Goal: Information Seeking & Learning: Check status

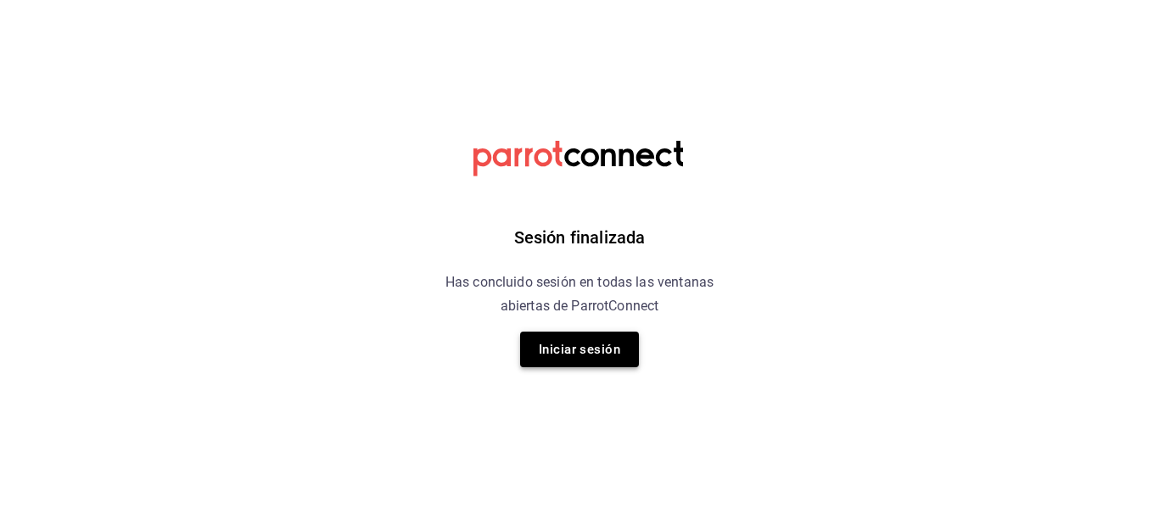
click at [597, 346] on button "Iniciar sesión" at bounding box center [579, 350] width 119 height 36
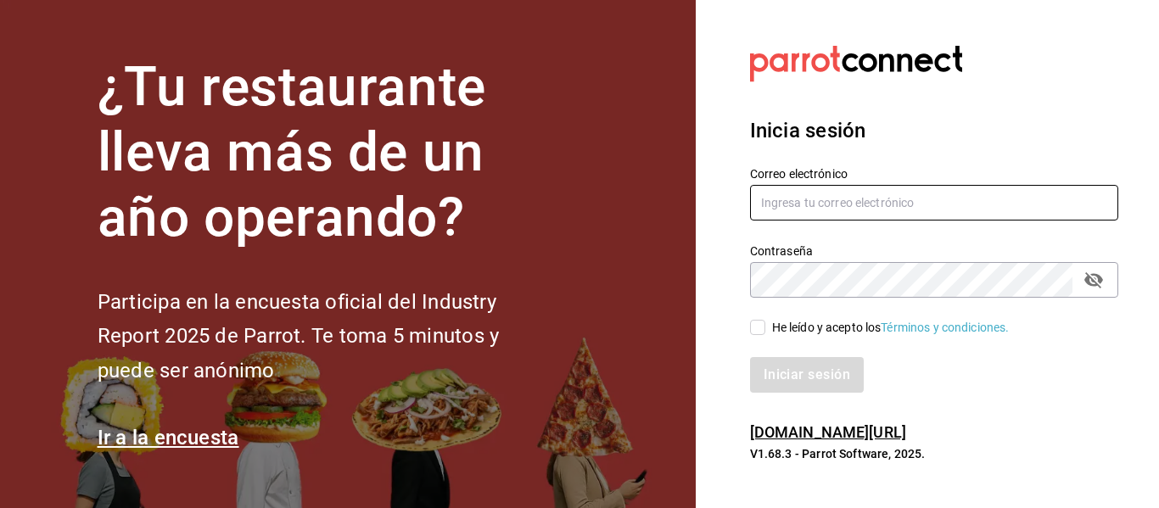
click at [850, 204] on input "text" at bounding box center [934, 203] width 368 height 36
type input "[EMAIL_ADDRESS][DOMAIN_NAME]"
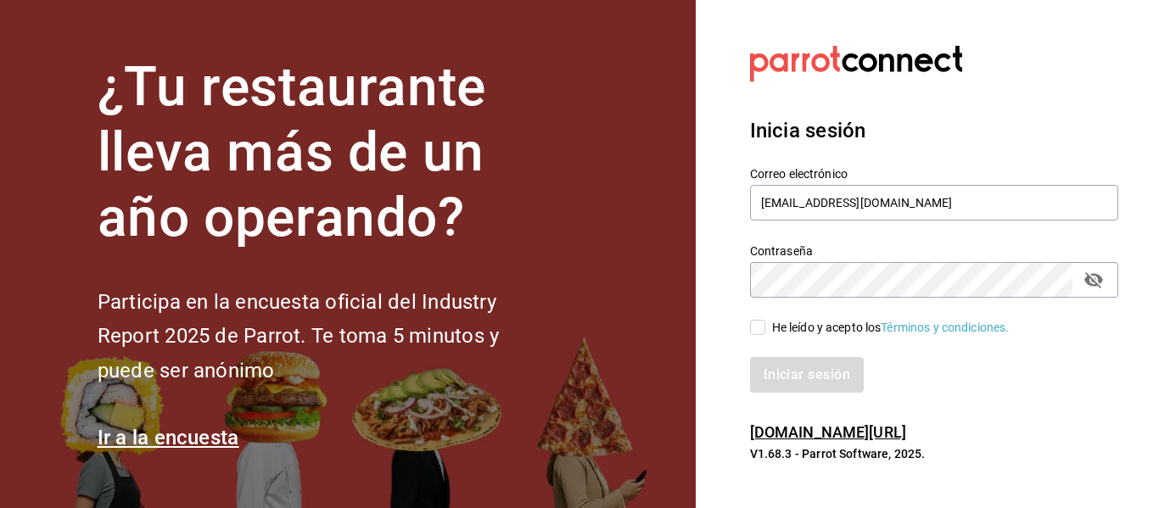
click at [759, 330] on input "He leído y acepto los Términos y condiciones." at bounding box center [757, 327] width 15 height 15
checkbox input "true"
click at [762, 362] on button "Iniciar sesión" at bounding box center [807, 375] width 115 height 36
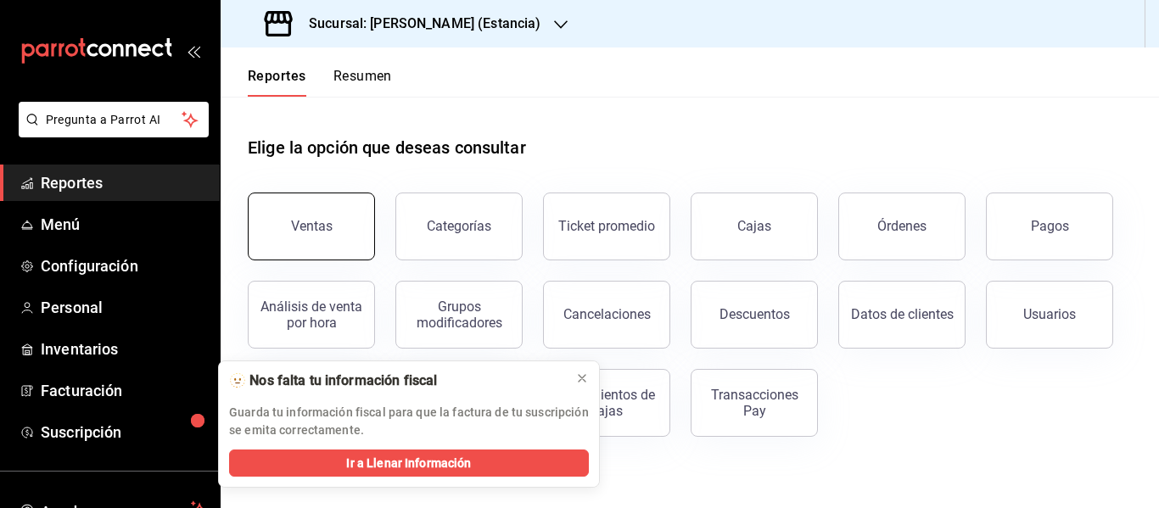
click at [328, 234] on button "Ventas" at bounding box center [311, 227] width 127 height 68
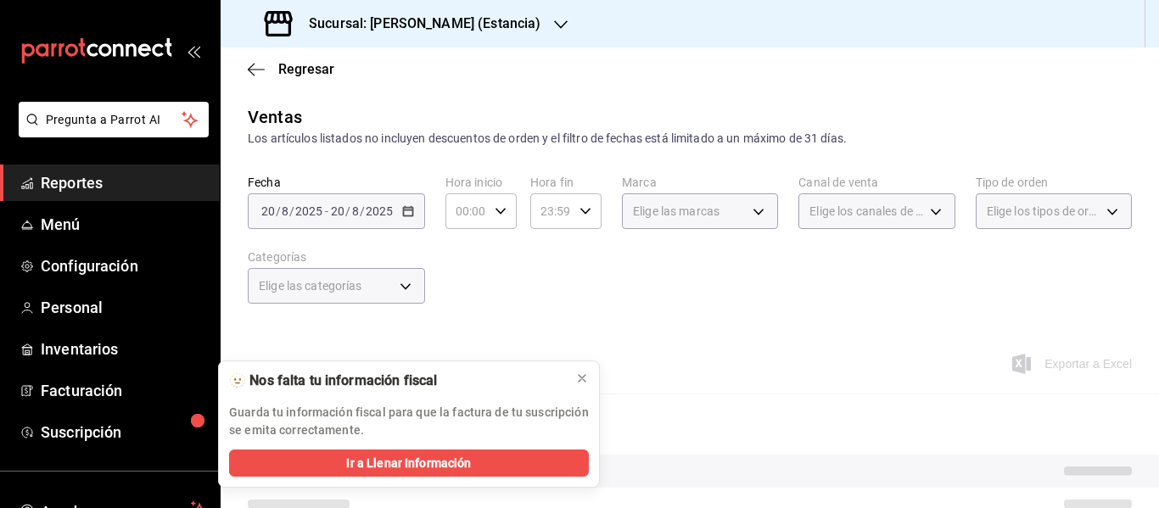
click at [345, 215] on span "/" at bounding box center [347, 211] width 5 height 14
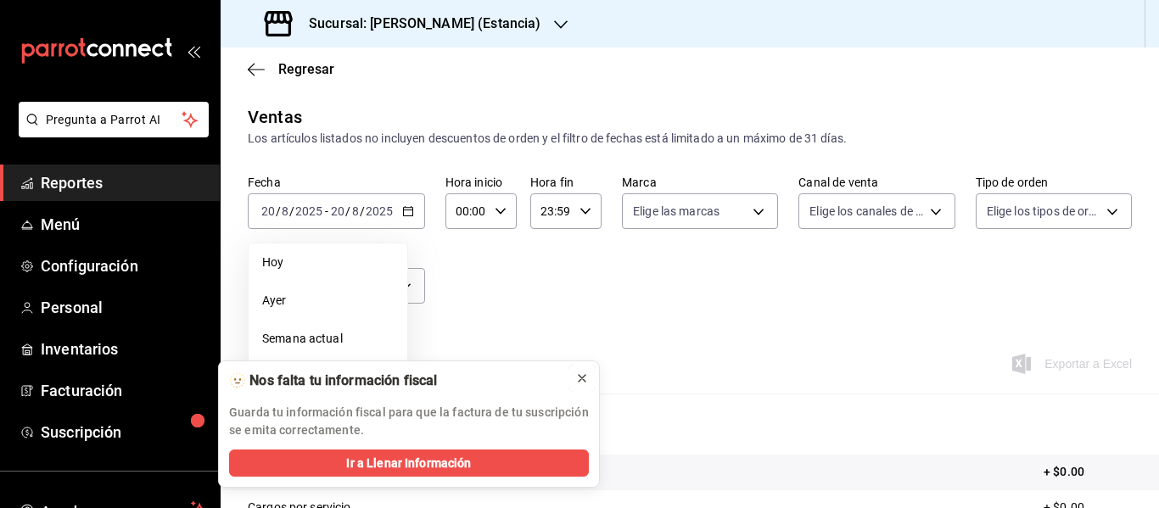
click at [585, 383] on icon at bounding box center [582, 378] width 14 height 14
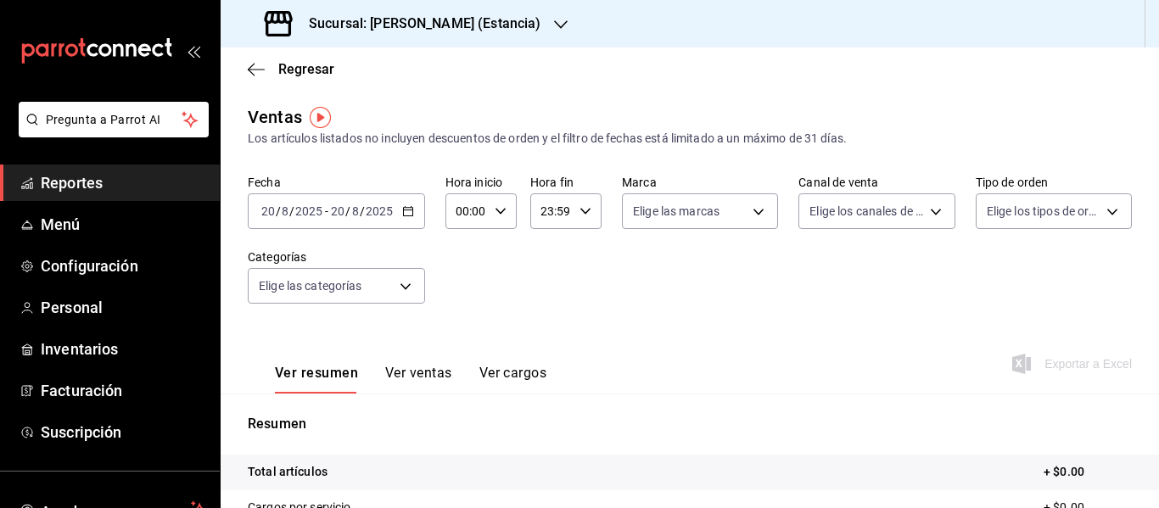
click at [366, 213] on input "2025" at bounding box center [379, 211] width 29 height 14
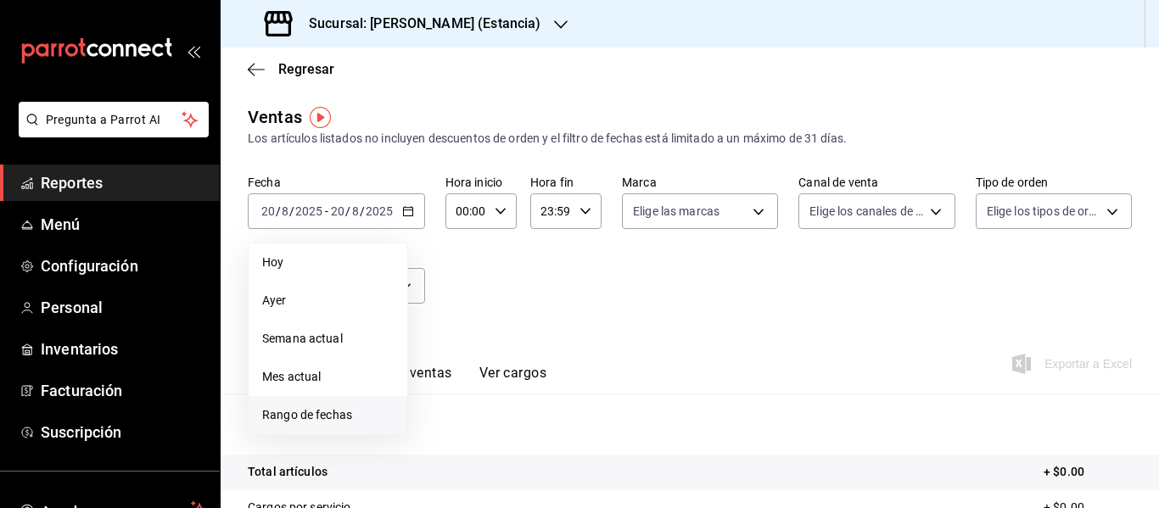
click at [316, 418] on span "Rango de fechas" at bounding box center [327, 415] width 131 height 18
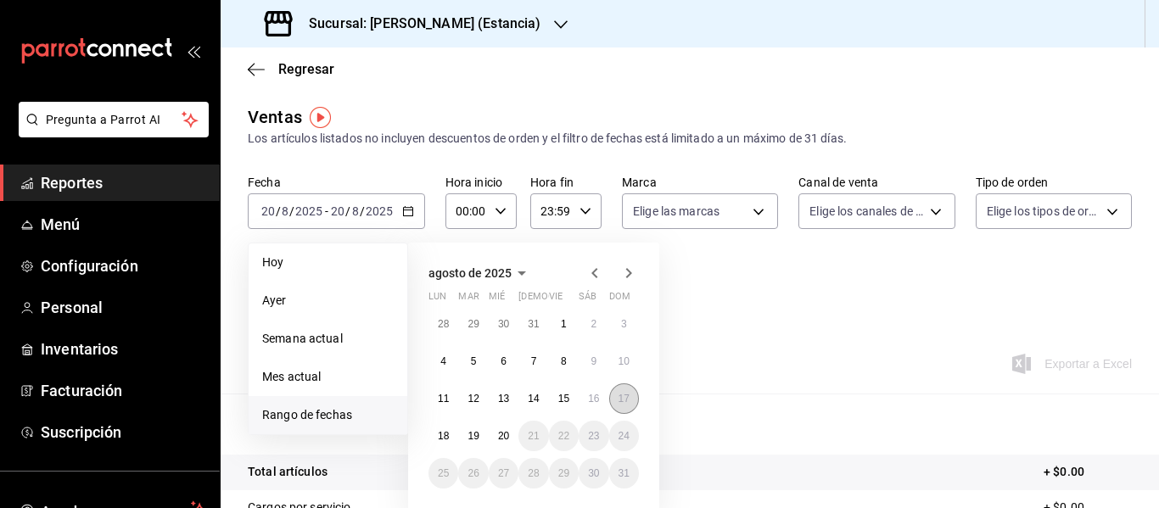
click at [618, 398] on abbr "17" at bounding box center [623, 399] width 11 height 12
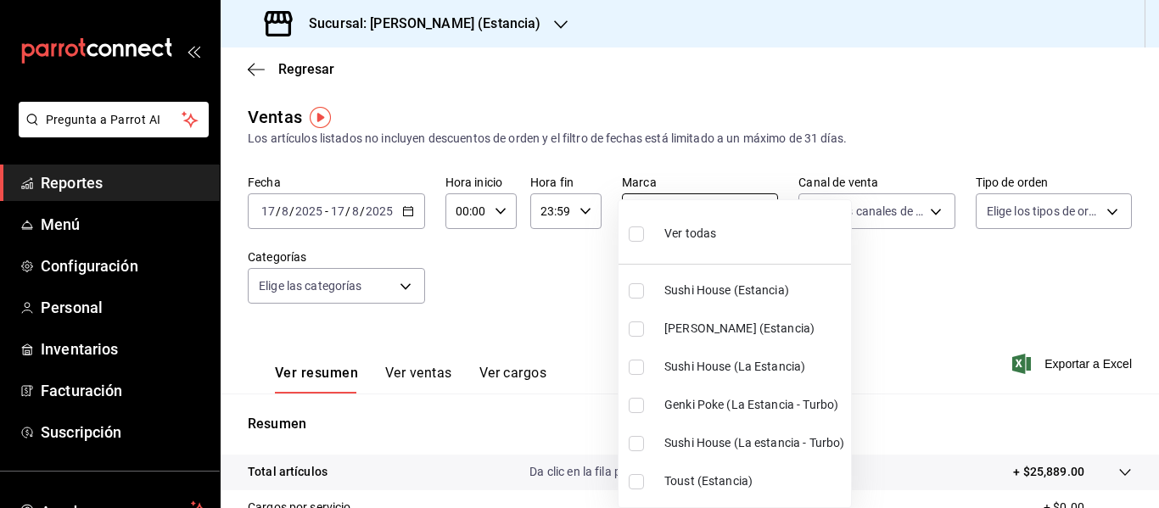
click at [734, 211] on body "Pregunta a Parrot AI Reportes Menú Configuración Personal Inventarios Facturaci…" at bounding box center [579, 254] width 1159 height 508
click at [880, 276] on div at bounding box center [579, 254] width 1159 height 508
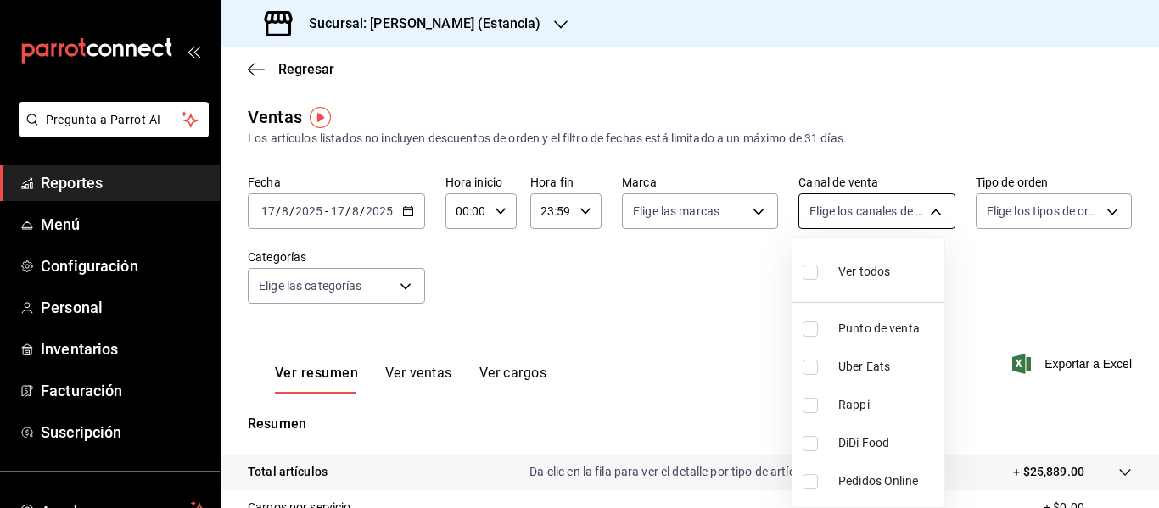
click at [894, 221] on body "Pregunta a Parrot AI Reportes Menú Configuración Personal Inventarios Facturaci…" at bounding box center [579, 254] width 1159 height 508
click at [856, 409] on span "Rappi" at bounding box center [887, 405] width 99 height 18
type input "RAPPI"
checkbox input "true"
click at [1044, 298] on div at bounding box center [579, 254] width 1159 height 508
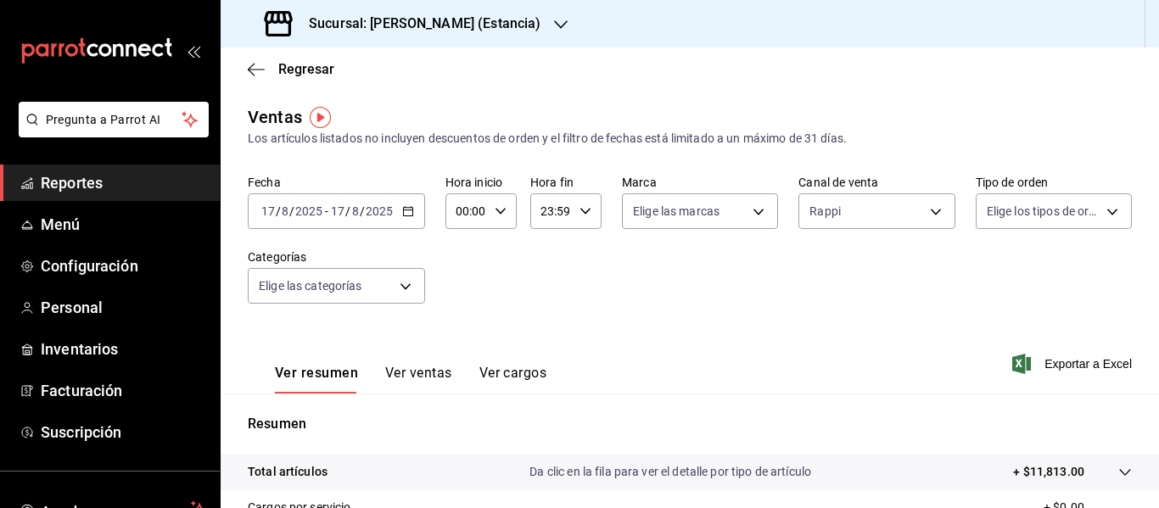
click at [358, 217] on input "8" at bounding box center [355, 211] width 8 height 14
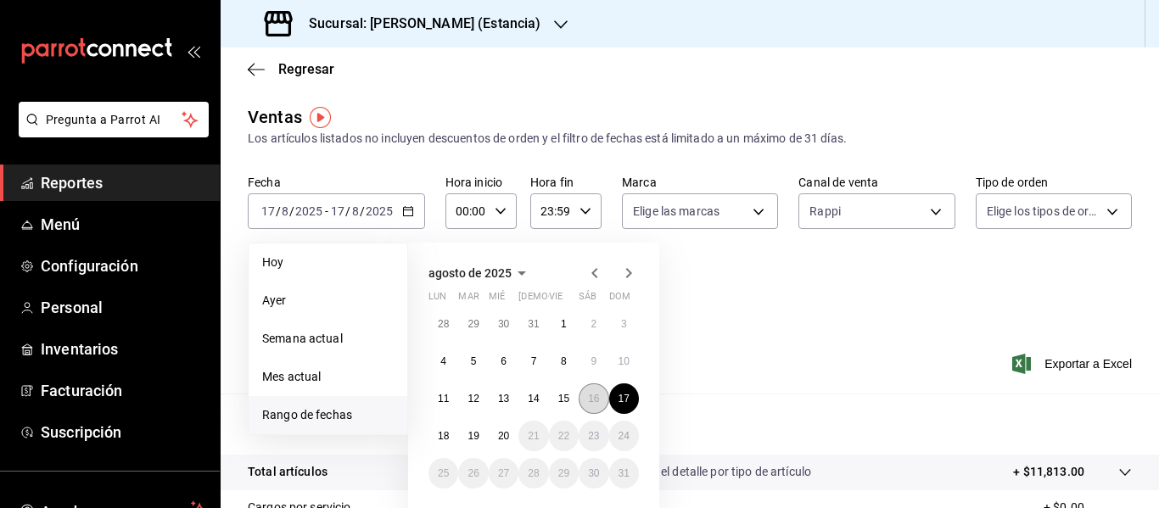
click at [586, 402] on button "16" at bounding box center [593, 398] width 30 height 31
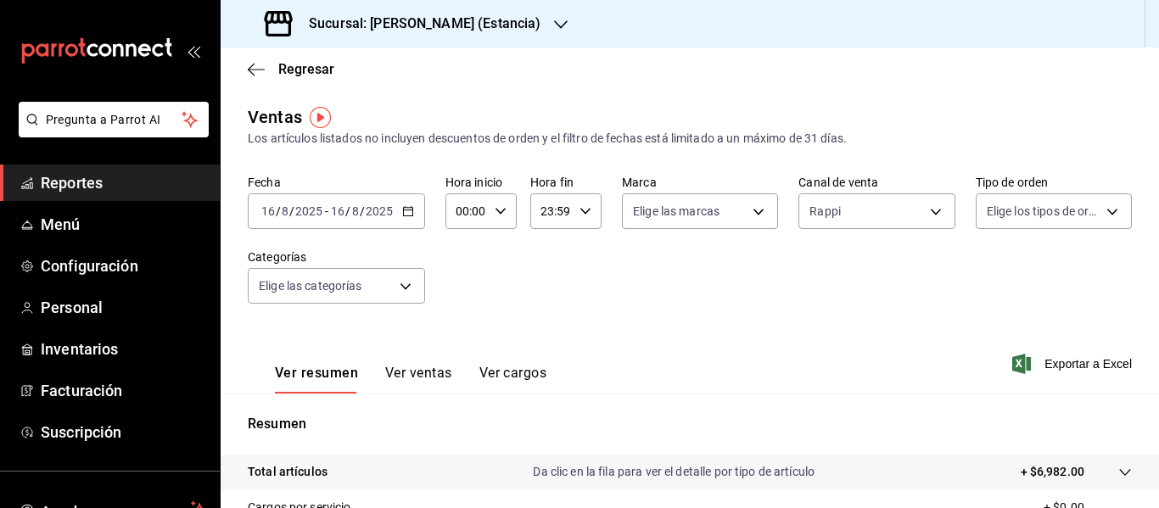
click at [399, 212] on div "2025-08-16 16 / 8 / 2025 - 2025-08-16 16 / 8 / 2025" at bounding box center [336, 211] width 177 height 36
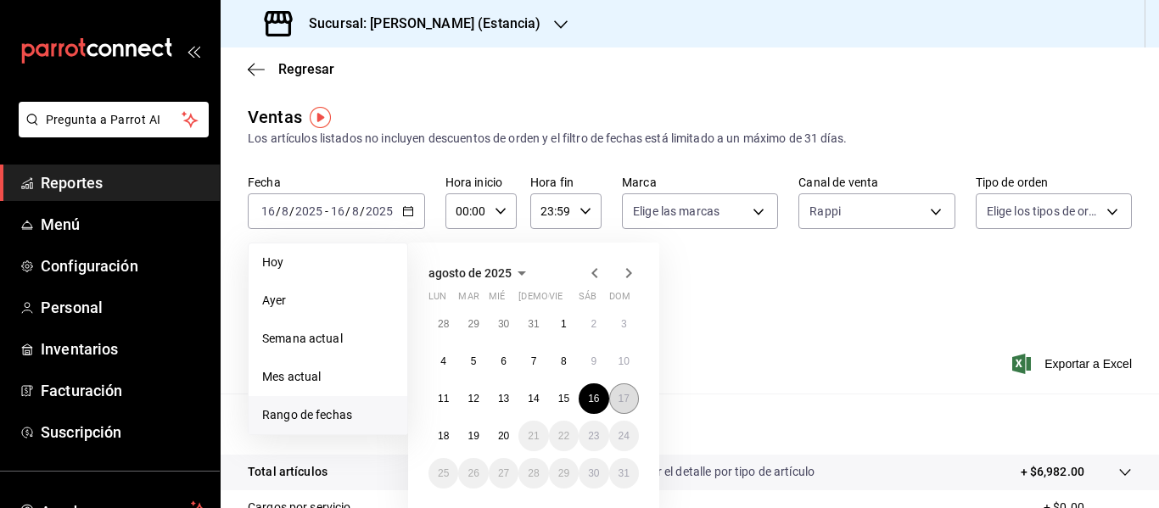
click at [626, 400] on abbr "17" at bounding box center [623, 399] width 11 height 12
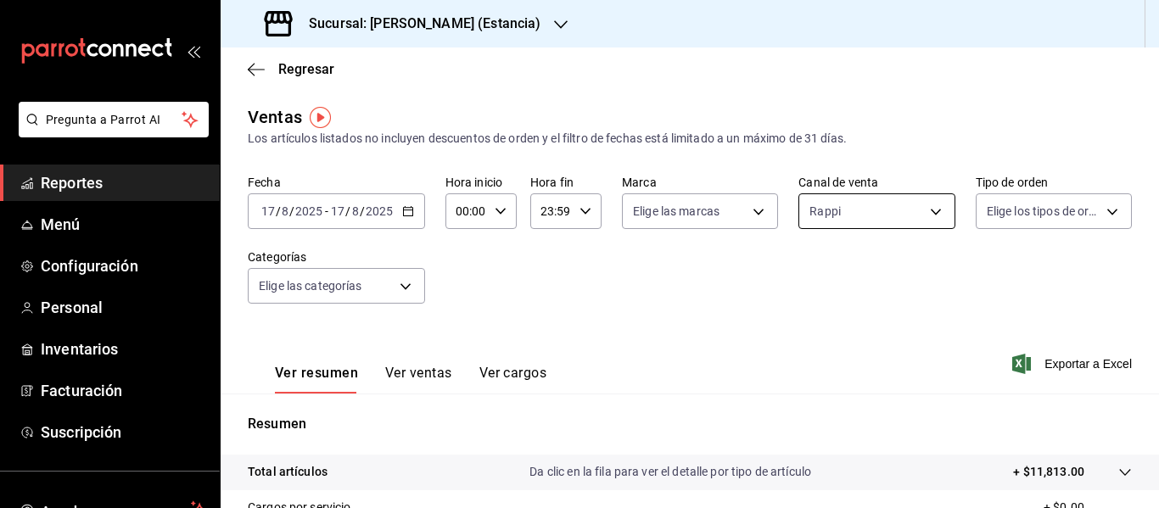
click at [834, 218] on body "Pregunta a Parrot AI Reportes Menú Configuración Personal Inventarios Facturaci…" at bounding box center [579, 254] width 1159 height 508
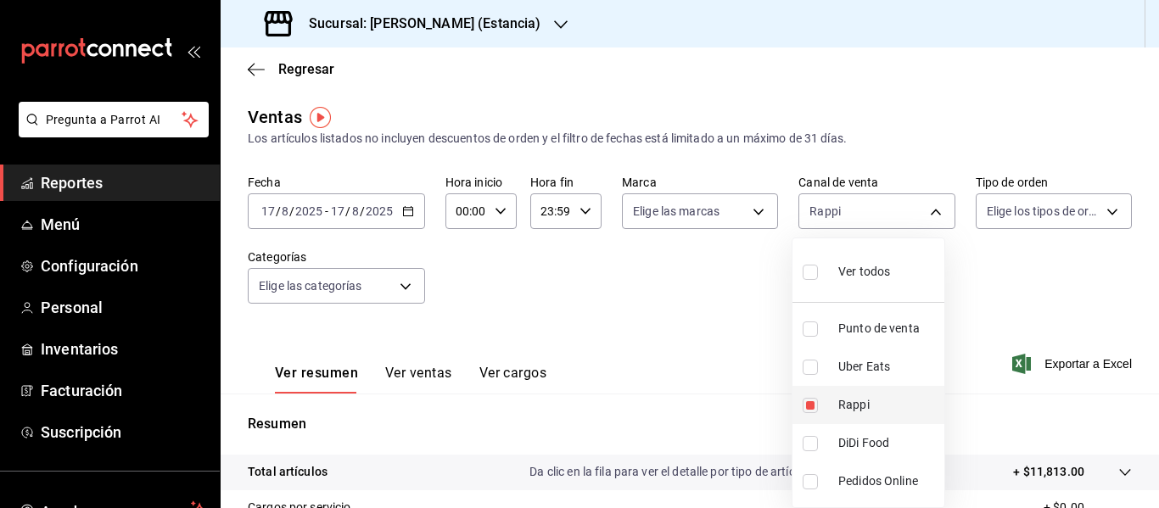
click at [810, 406] on input "checkbox" at bounding box center [809, 405] width 15 height 15
checkbox input "false"
click at [810, 373] on input "checkbox" at bounding box center [809, 367] width 15 height 15
checkbox input "true"
type input "UBER_EATS"
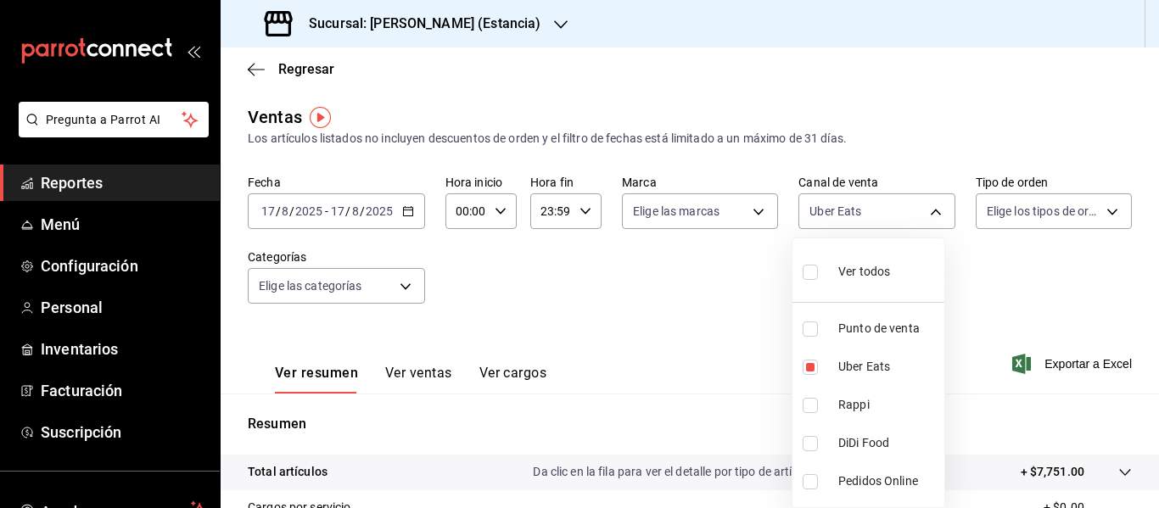
click at [720, 304] on div at bounding box center [579, 254] width 1159 height 508
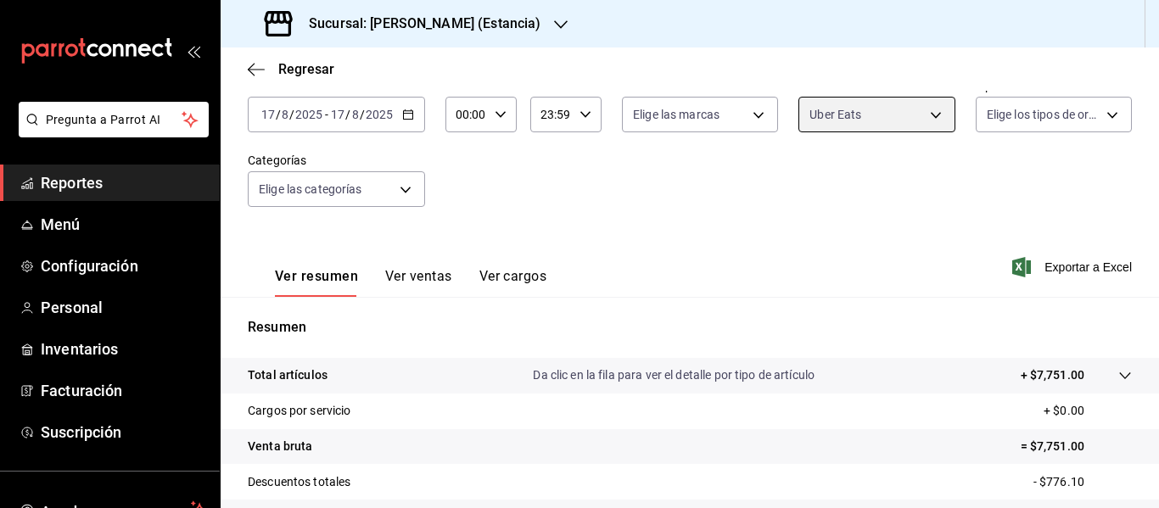
scroll to position [85, 0]
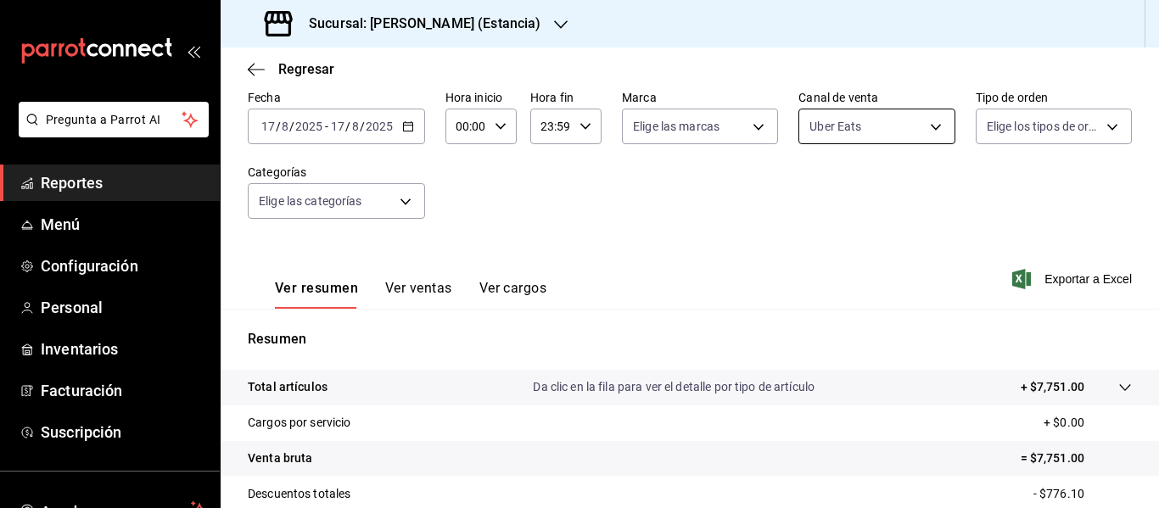
click at [846, 129] on body "Pregunta a Parrot AI Reportes Menú Configuración Personal Inventarios Facturaci…" at bounding box center [579, 254] width 1159 height 508
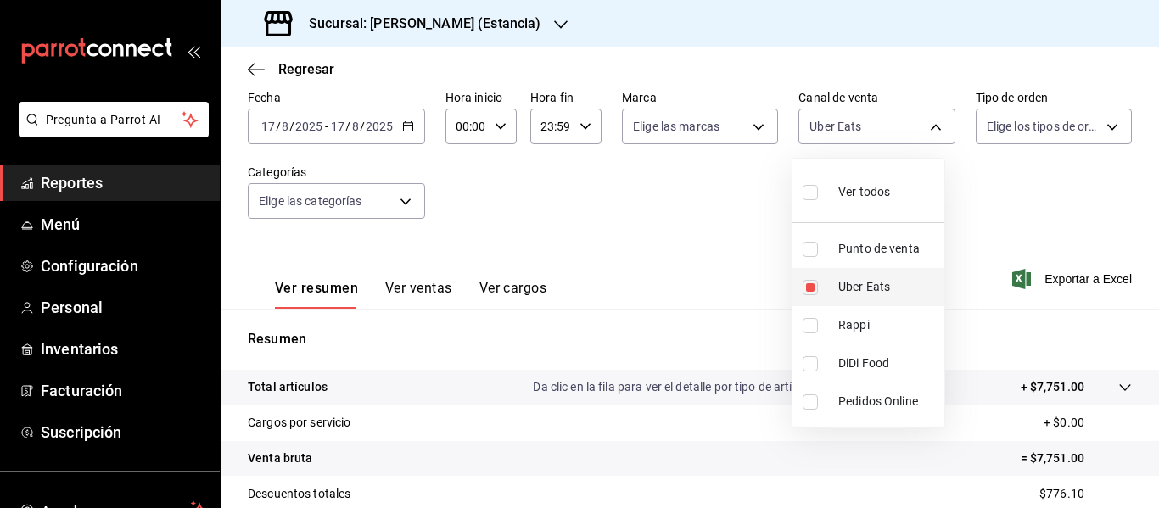
click at [812, 285] on input "checkbox" at bounding box center [809, 287] width 15 height 15
checkbox input "false"
click at [807, 366] on input "checkbox" at bounding box center [809, 363] width 15 height 15
checkbox input "true"
type input "DIDI_FOOD"
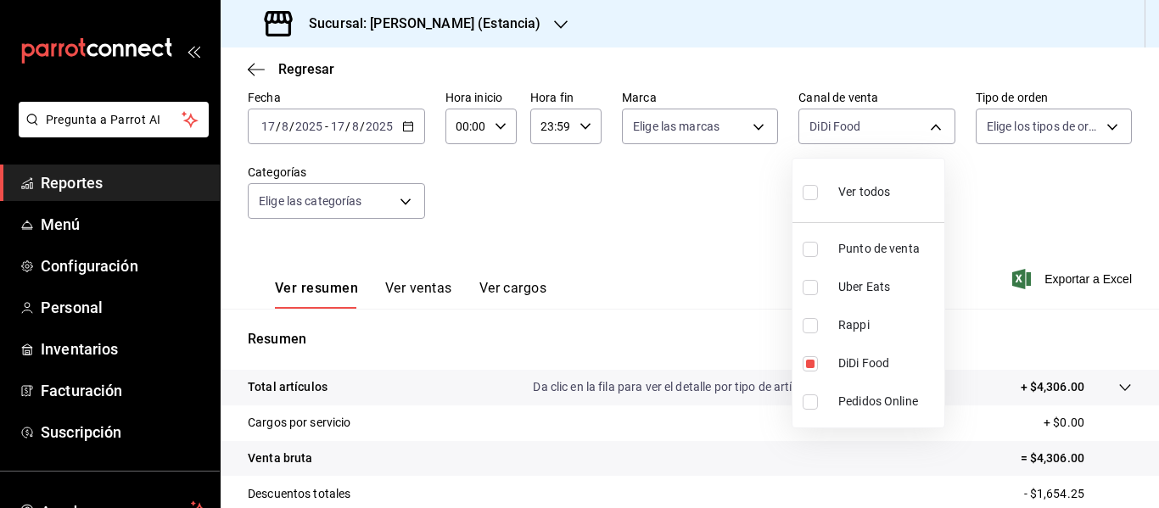
click at [771, 269] on div at bounding box center [579, 254] width 1159 height 508
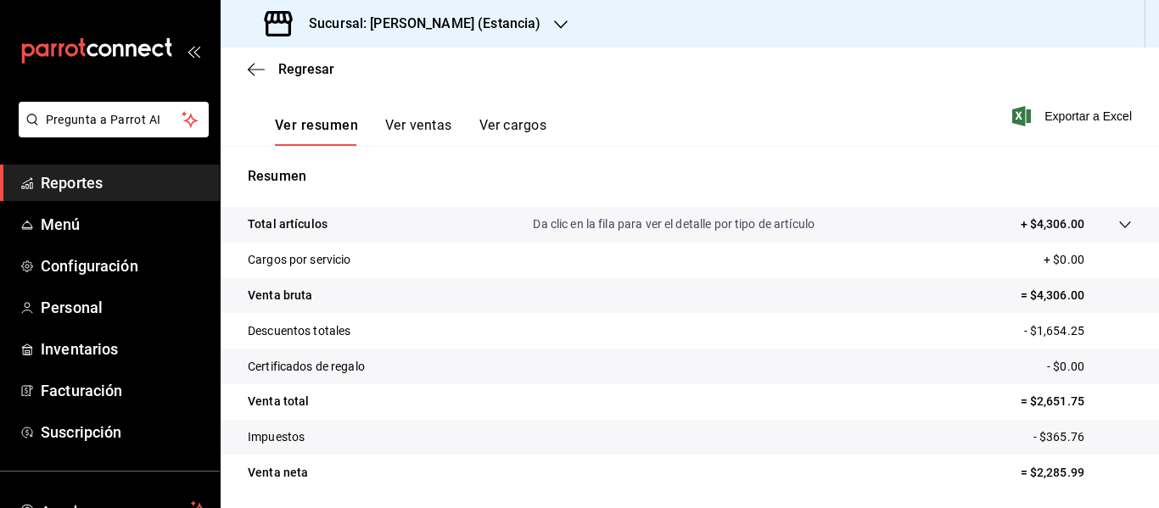
scroll to position [254, 0]
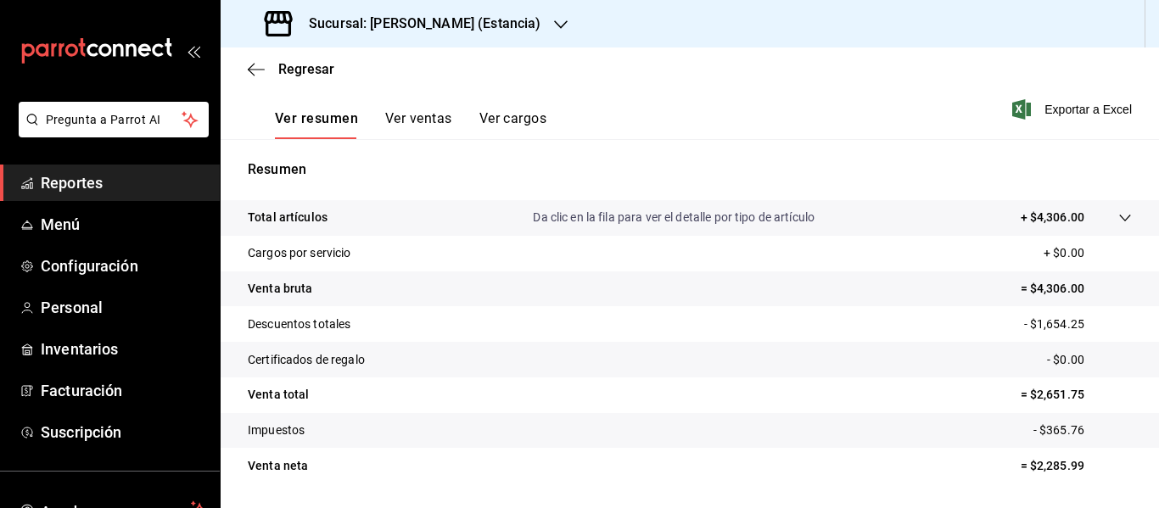
click at [395, 31] on h3 "Sucursal: Genki Poke (Estancia)" at bounding box center [417, 24] width 245 height 20
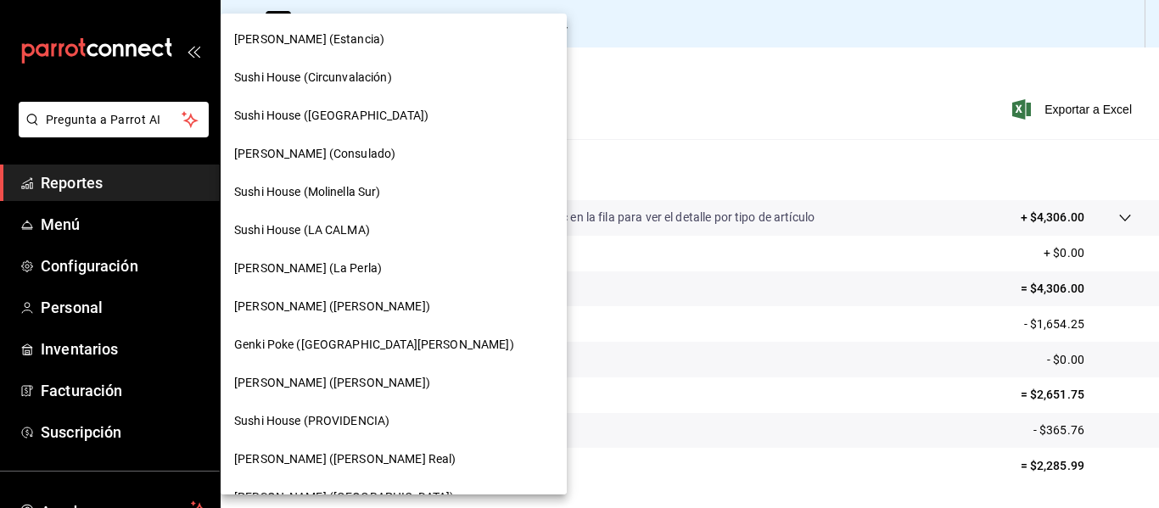
click at [336, 152] on span "Genki Poke (Consulado)" at bounding box center [314, 154] width 161 height 18
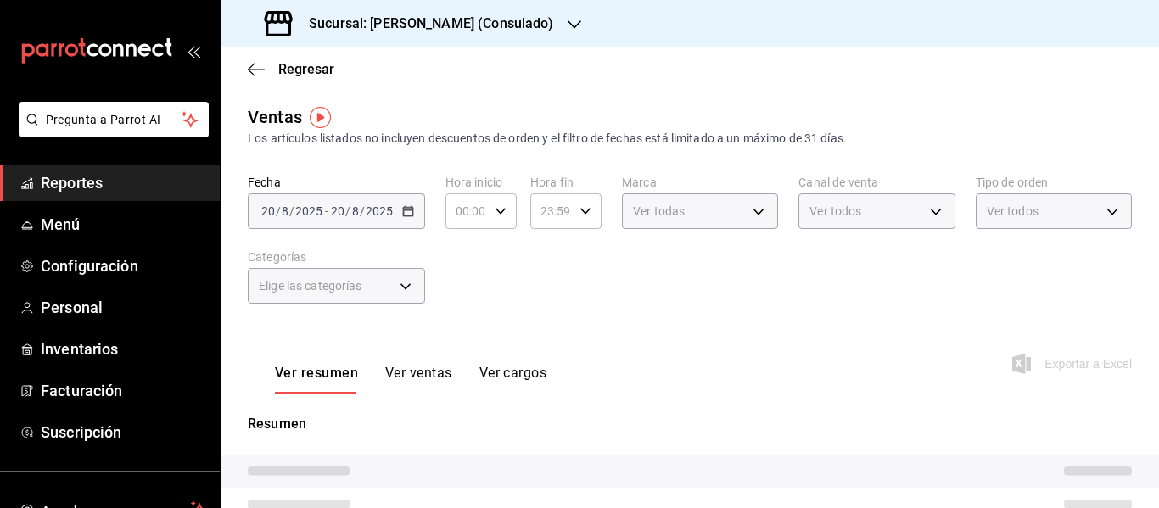
type input "DIDI_FOOD"
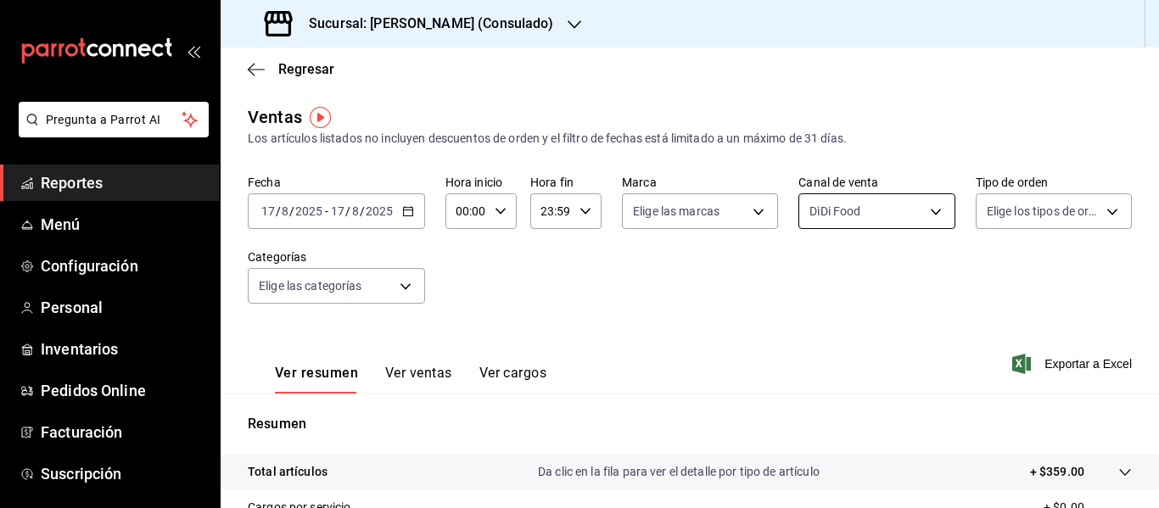
click at [902, 204] on body "Pregunta a Parrot AI Reportes Menú Configuración Personal Inventarios Pedidos O…" at bounding box center [579, 254] width 1159 height 508
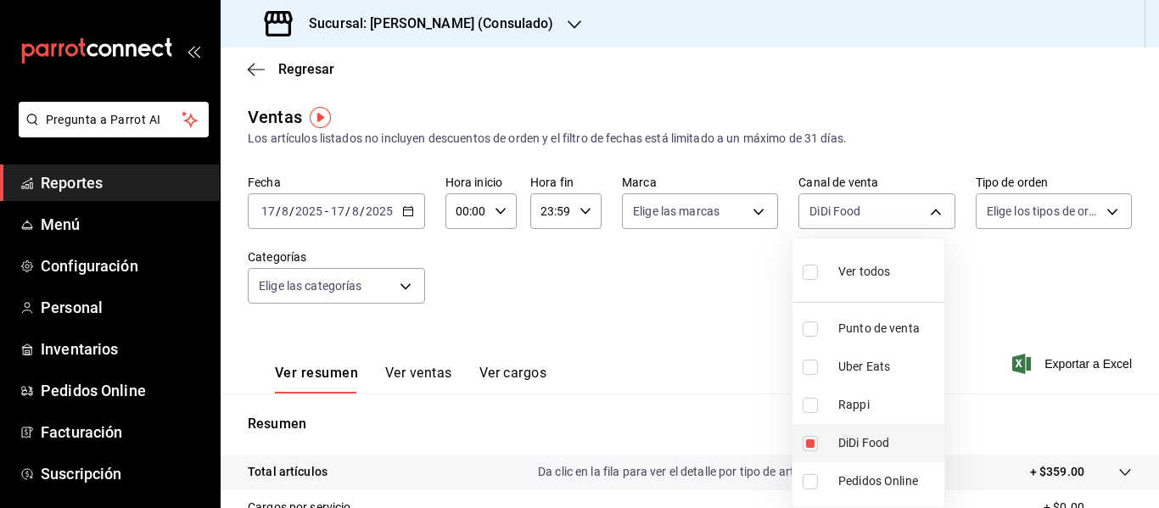
click at [819, 440] on label at bounding box center [813, 443] width 22 height 15
click at [818, 440] on input "checkbox" at bounding box center [809, 443] width 15 height 15
checkbox input "true"
type input "DIDI_FOOD"
click at [808, 447] on input "checkbox" at bounding box center [809, 443] width 15 height 15
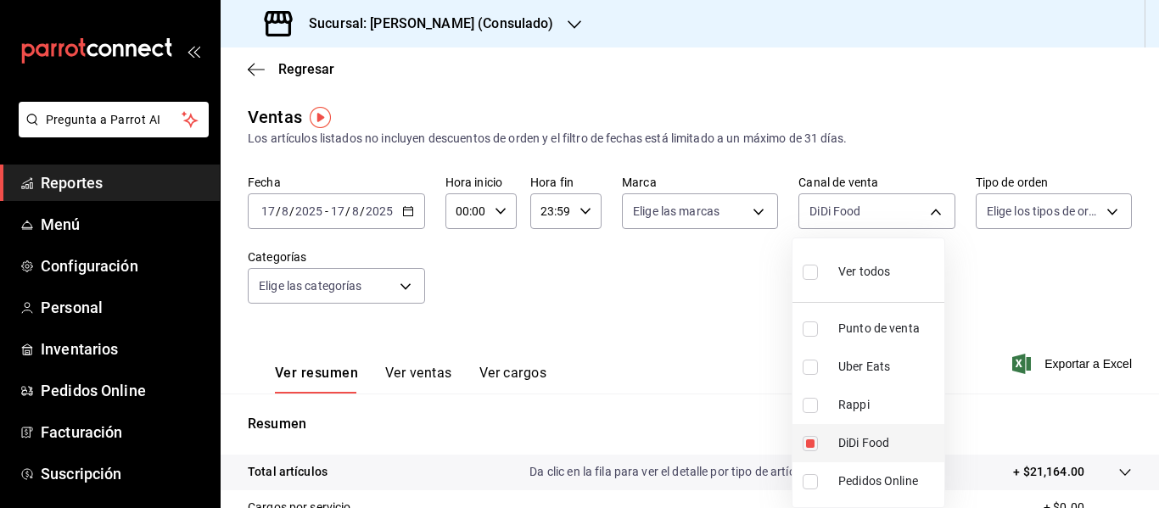
checkbox input "false"
click at [813, 405] on input "checkbox" at bounding box center [809, 405] width 15 height 15
checkbox input "true"
type input "RAPPI"
click at [762, 310] on div at bounding box center [579, 254] width 1159 height 508
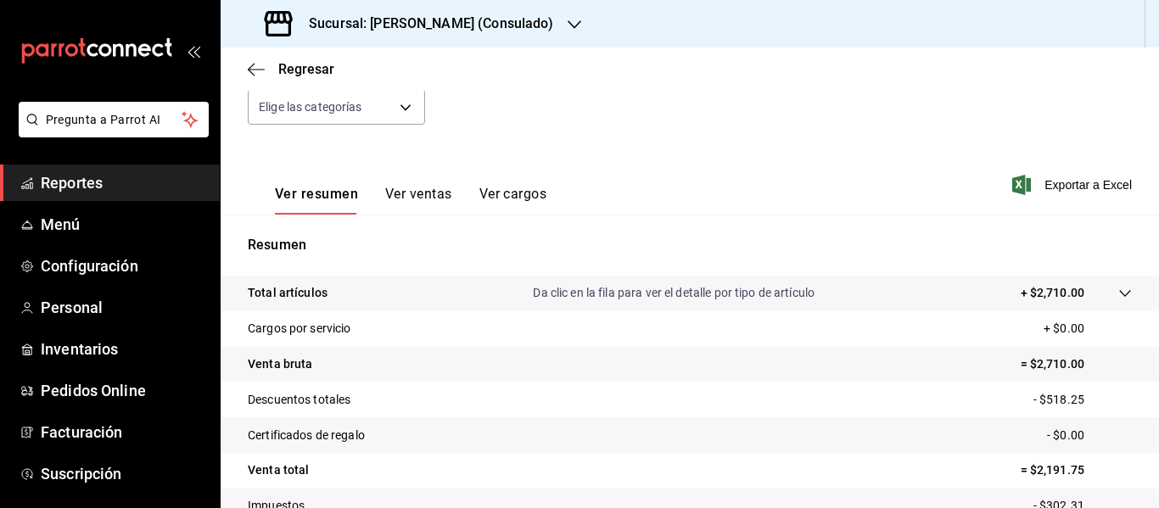
scroll to position [85, 0]
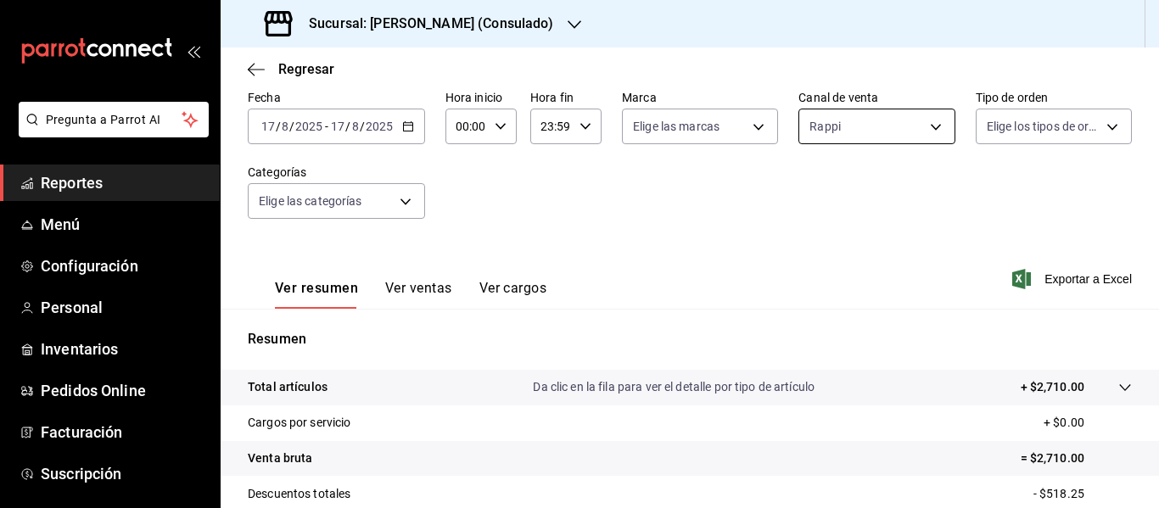
click at [853, 138] on body "Pregunta a Parrot AI Reportes Menú Configuración Personal Inventarios Pedidos O…" at bounding box center [579, 254] width 1159 height 508
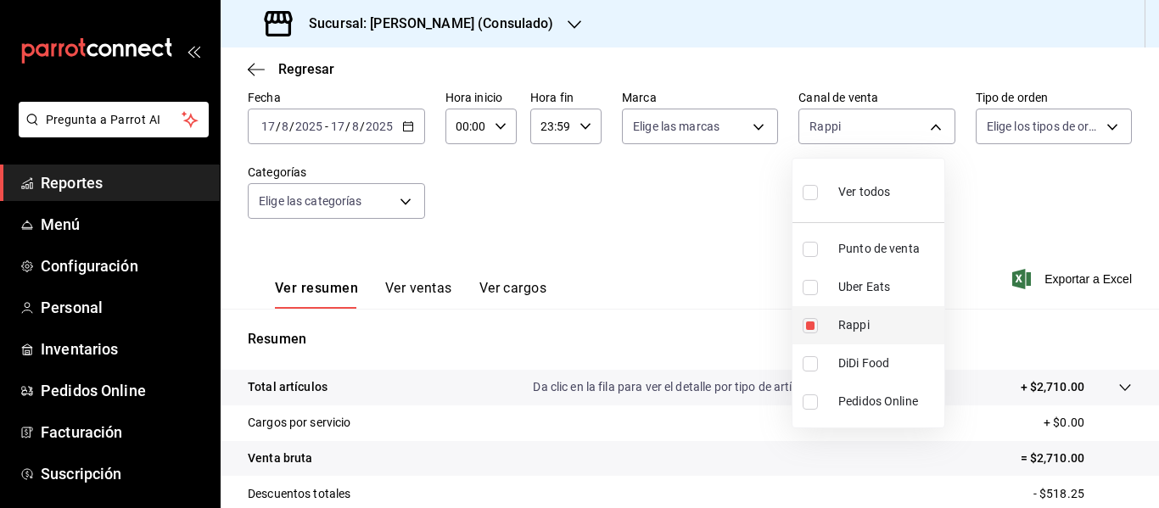
click at [809, 327] on input "checkbox" at bounding box center [809, 325] width 15 height 15
checkbox input "false"
click at [812, 292] on input "checkbox" at bounding box center [809, 287] width 15 height 15
checkbox input "true"
type input "UBER_EATS"
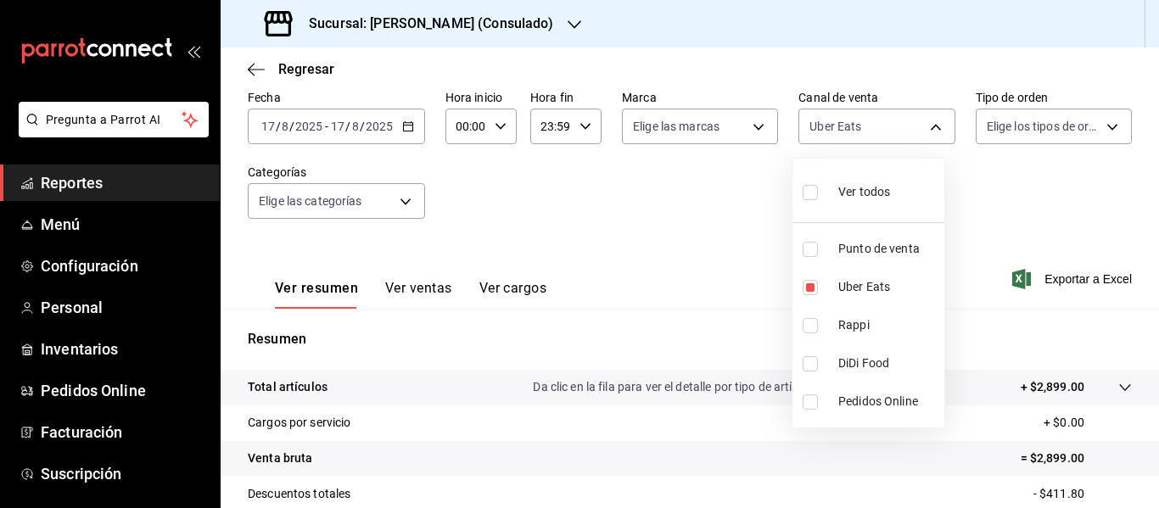
click at [717, 247] on div at bounding box center [579, 254] width 1159 height 508
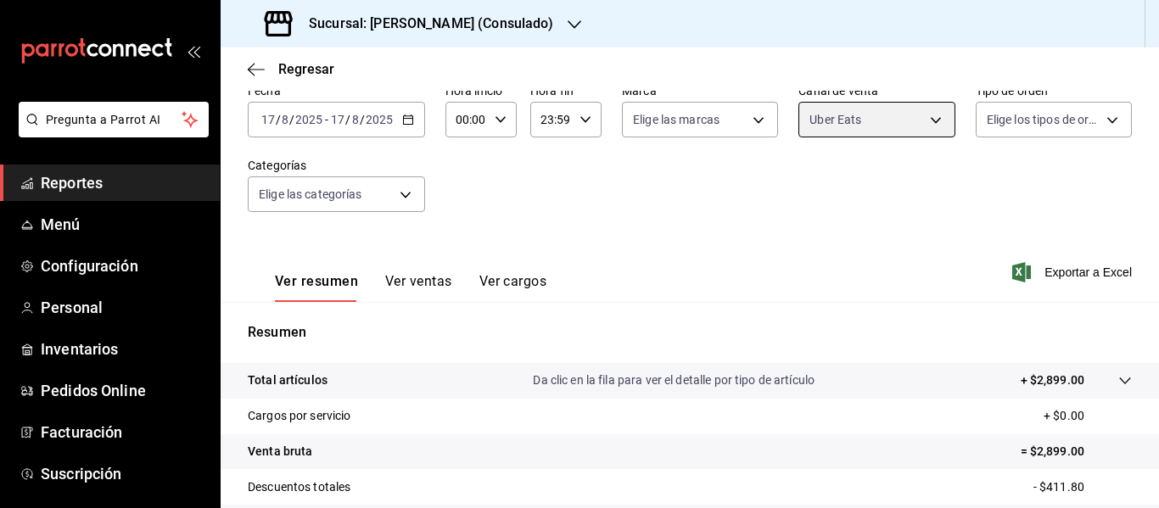
scroll to position [85, 0]
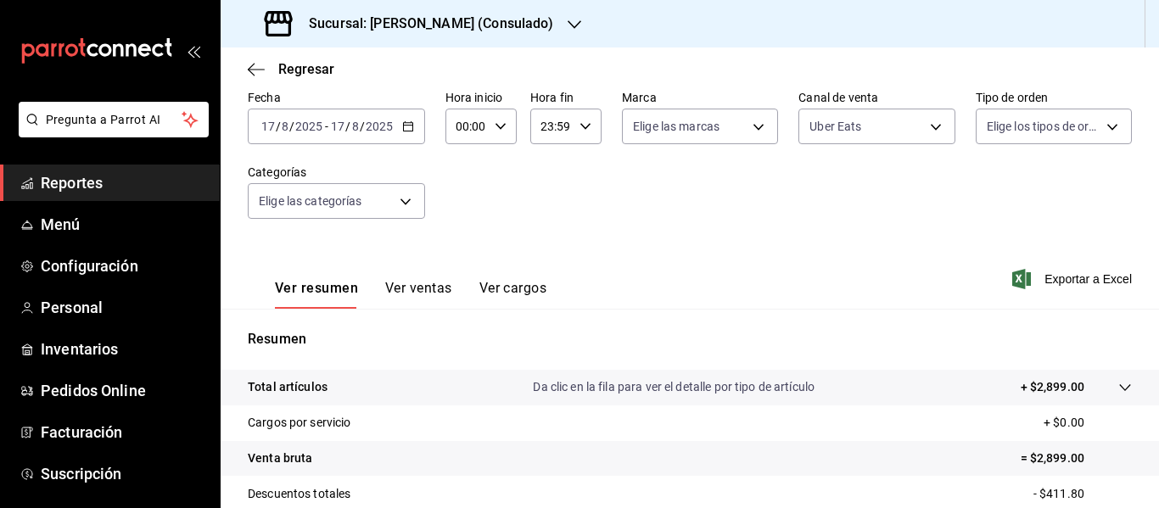
click at [353, 130] on input "8" at bounding box center [355, 127] width 8 height 14
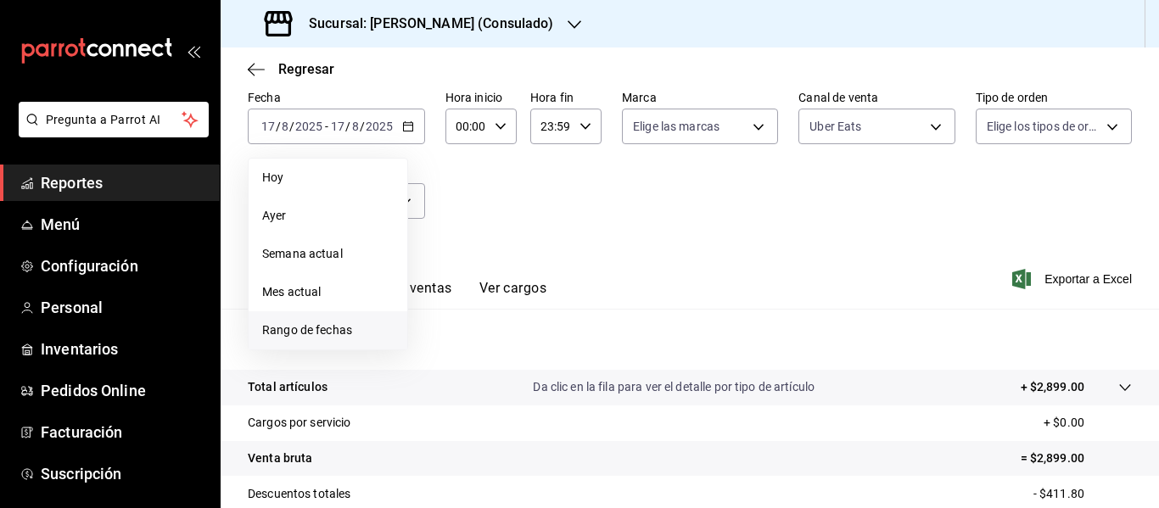
click at [343, 337] on span "Rango de fechas" at bounding box center [327, 330] width 131 height 18
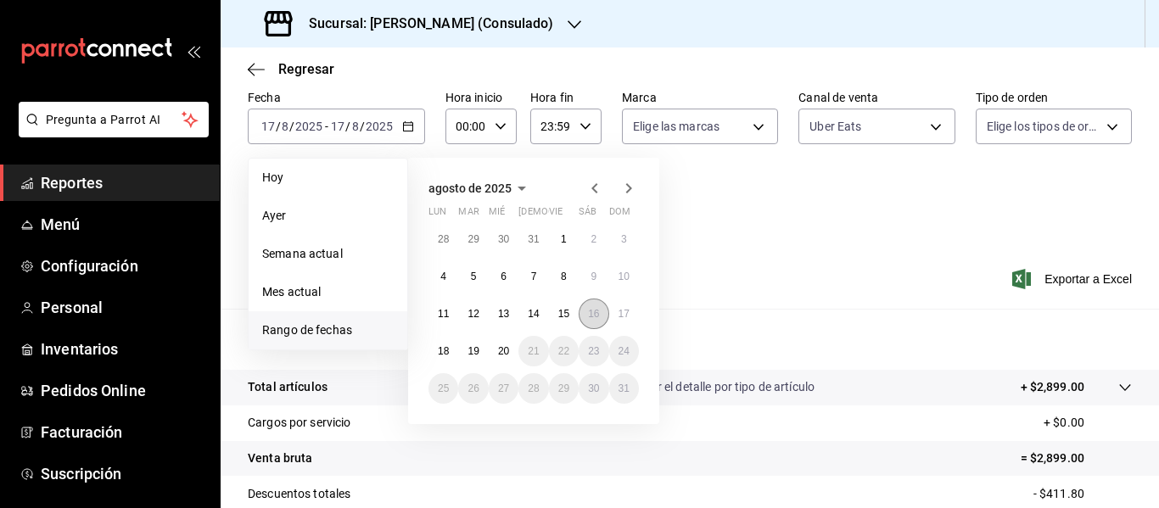
click at [595, 316] on abbr "16" at bounding box center [593, 314] width 11 height 12
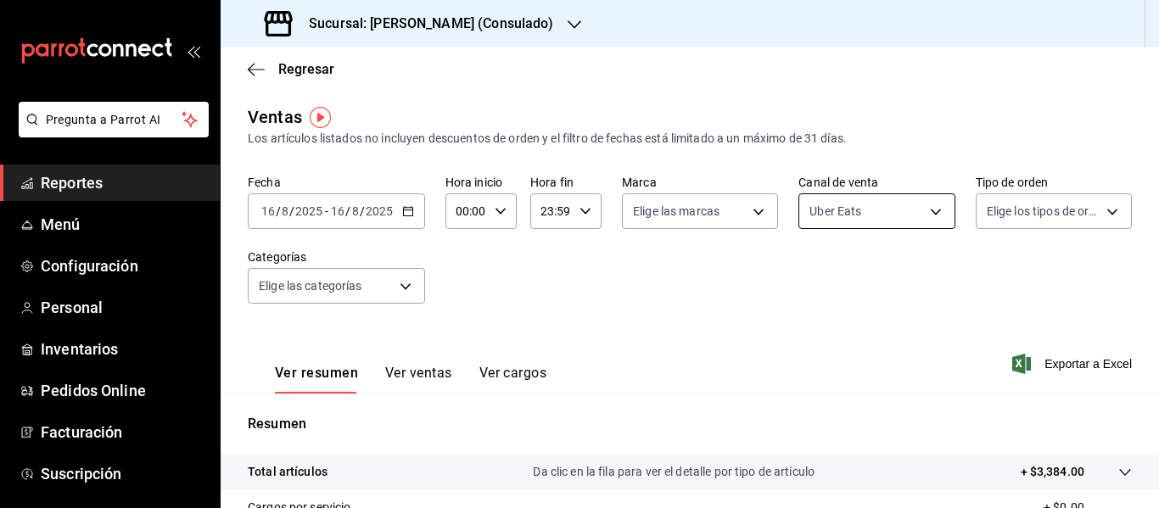
click at [825, 218] on body "Pregunta a Parrot AI Reportes Menú Configuración Personal Inventarios Pedidos O…" at bounding box center [579, 254] width 1159 height 508
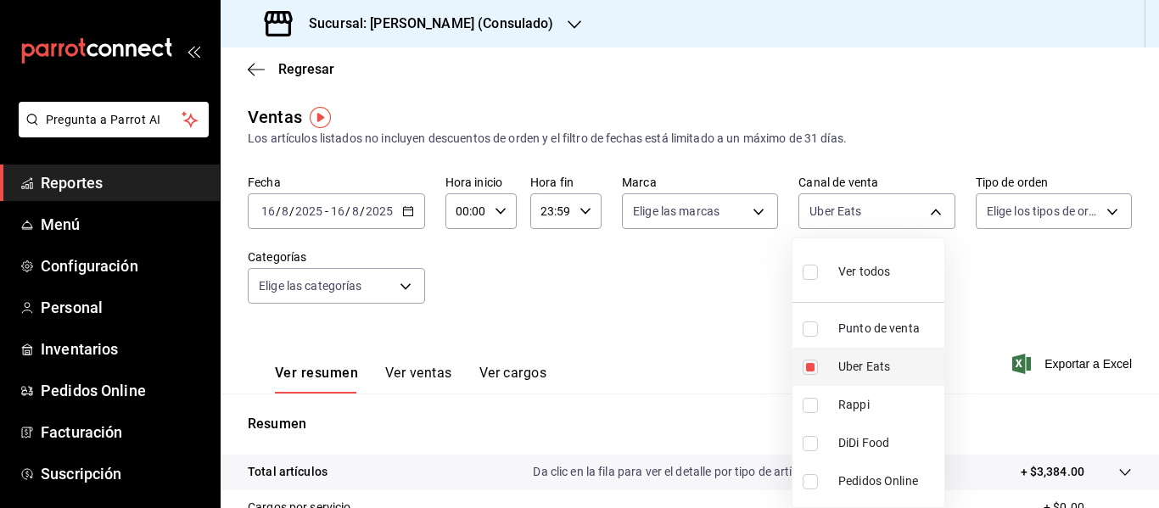
click at [802, 368] on input "checkbox" at bounding box center [809, 367] width 15 height 15
checkbox input "false"
click at [813, 405] on input "checkbox" at bounding box center [809, 405] width 15 height 15
checkbox input "true"
type input "RAPPI"
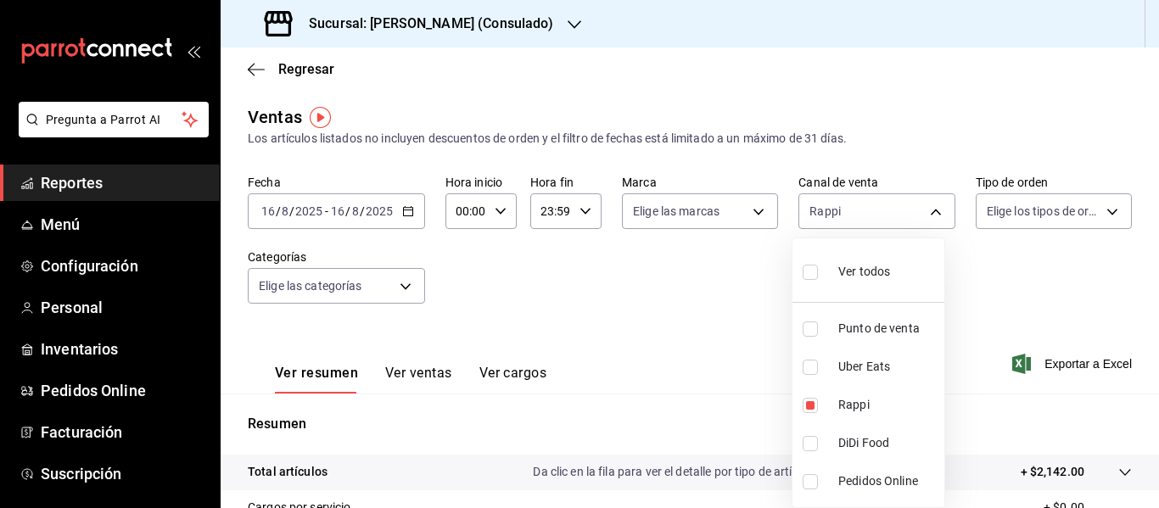
click at [707, 324] on div at bounding box center [579, 254] width 1159 height 508
click at [833, 214] on body "Pregunta a Parrot AI Reportes Menú Configuración Personal Inventarios Pedidos O…" at bounding box center [579, 254] width 1159 height 508
click at [803, 405] on input "checkbox" at bounding box center [809, 405] width 15 height 15
checkbox input "false"
click at [808, 440] on input "checkbox" at bounding box center [809, 443] width 15 height 15
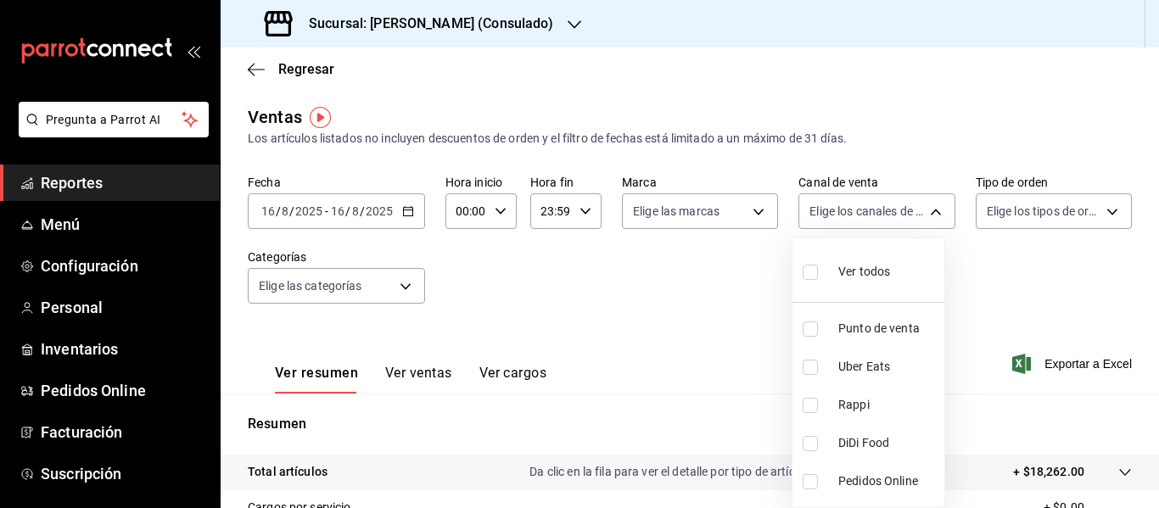
checkbox input "true"
type input "DIDI_FOOD"
click at [723, 299] on div at bounding box center [579, 254] width 1159 height 508
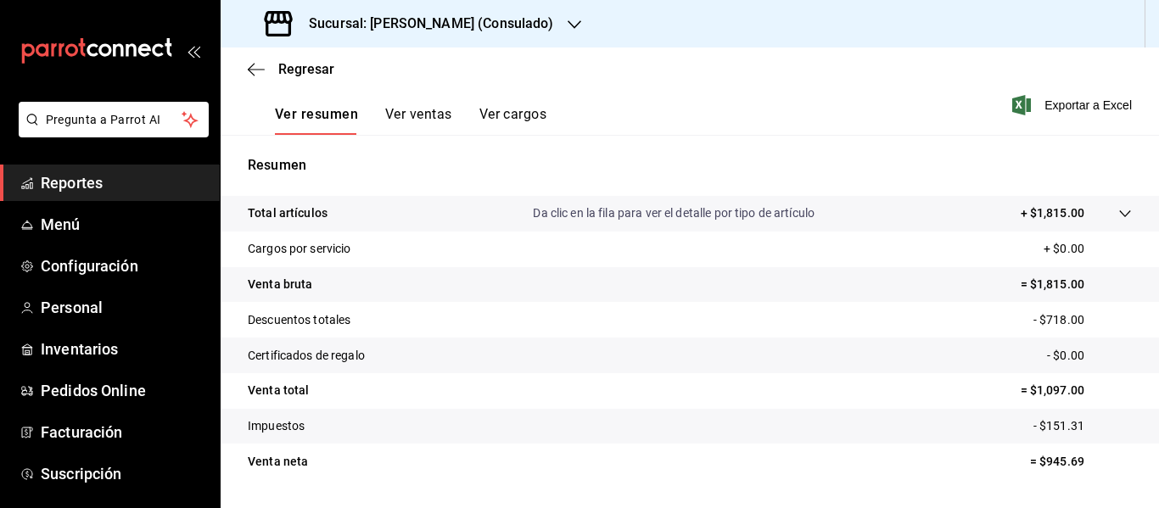
scroll to position [304, 0]
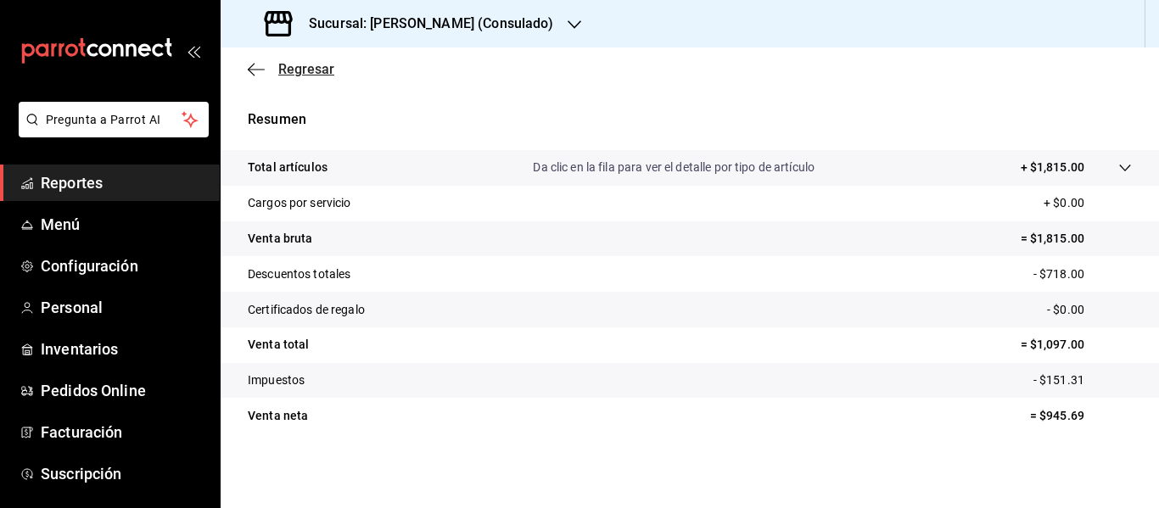
click at [300, 70] on span "Regresar" at bounding box center [306, 69] width 56 height 16
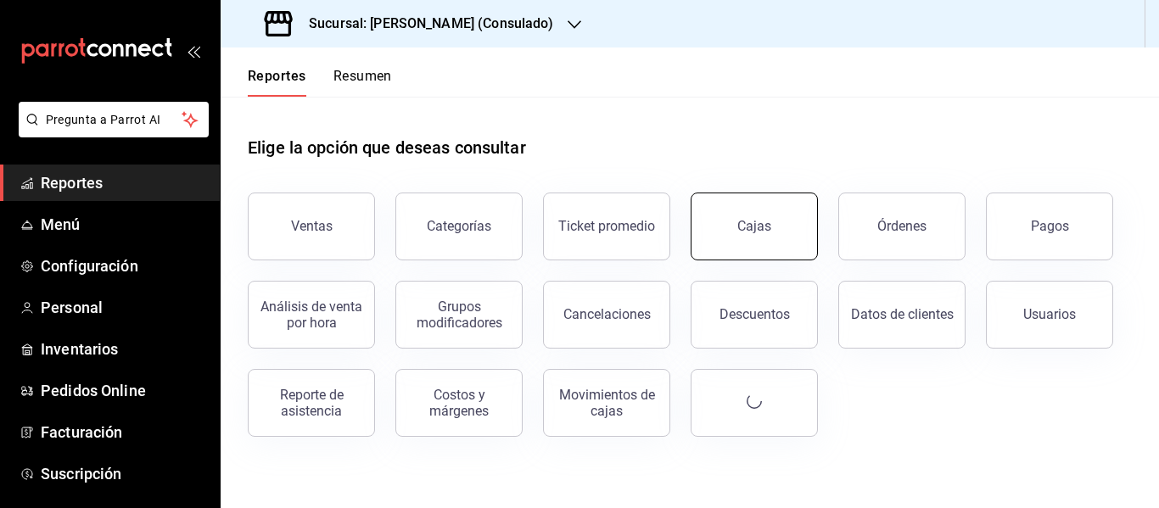
click at [715, 217] on button "Cajas" at bounding box center [753, 227] width 127 height 68
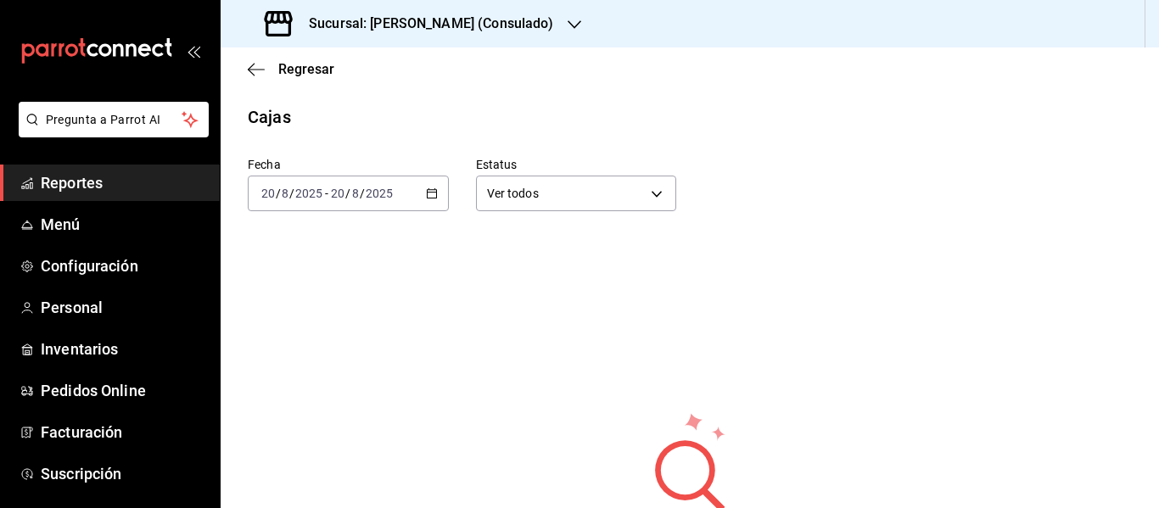
click at [340, 193] on input "20" at bounding box center [337, 194] width 15 height 14
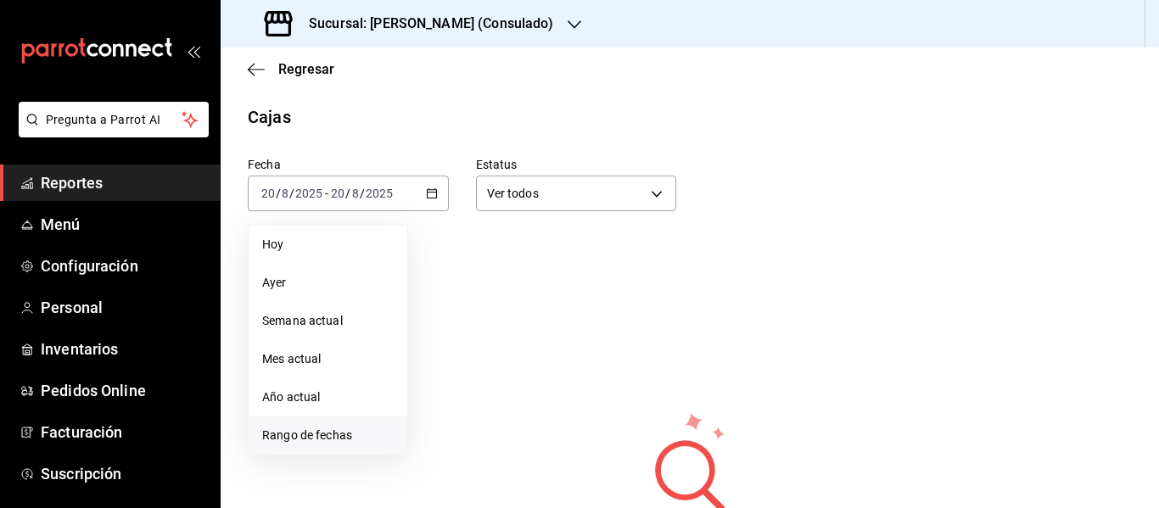
click at [297, 438] on span "Rango de fechas" at bounding box center [327, 436] width 131 height 18
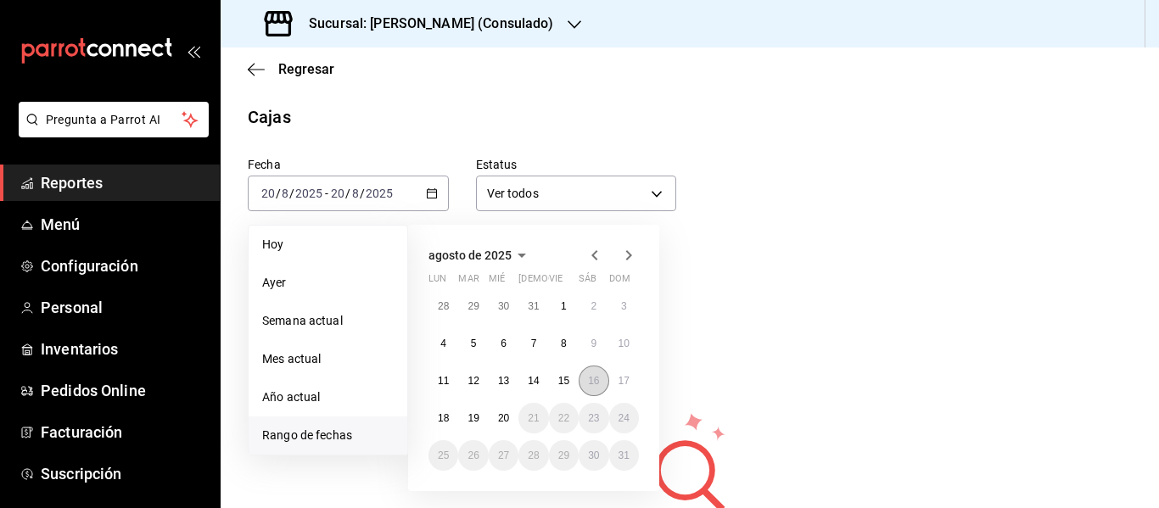
click at [589, 389] on button "16" at bounding box center [593, 381] width 30 height 31
click at [590, 388] on button "16" at bounding box center [593, 381] width 30 height 31
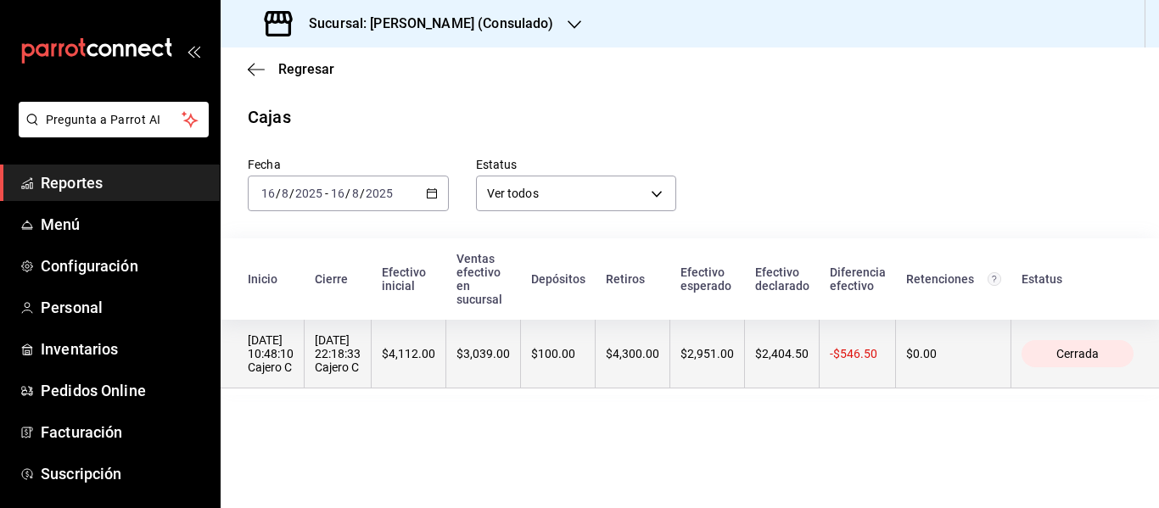
click at [795, 360] on div "$2,404.50" at bounding box center [781, 354] width 53 height 14
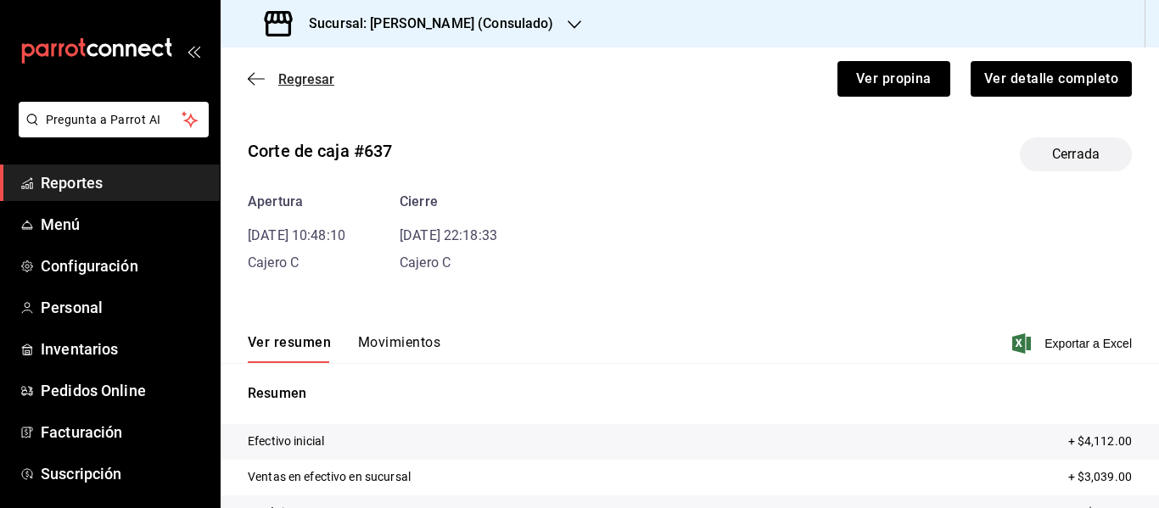
click at [293, 79] on span "Regresar" at bounding box center [306, 79] width 56 height 16
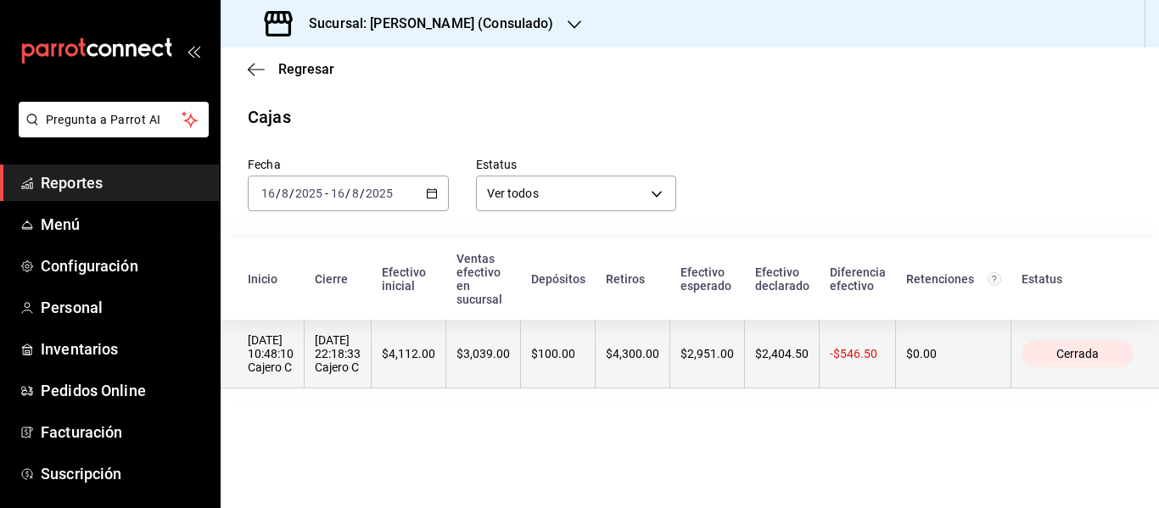
click at [670, 352] on th "$4,300.00" at bounding box center [632, 354] width 75 height 69
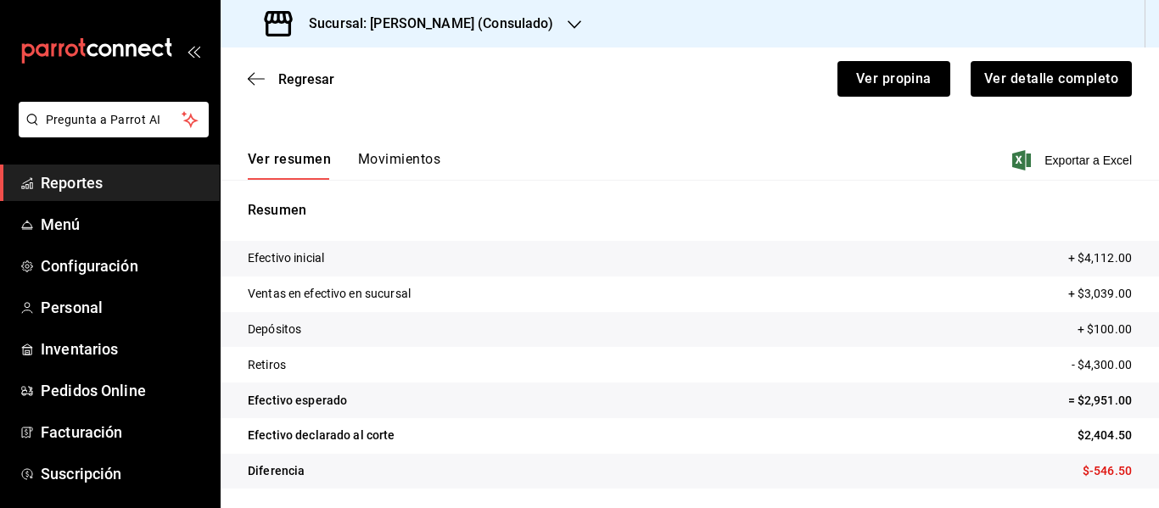
scroll to position [184, 0]
click at [394, 169] on button "Movimientos" at bounding box center [399, 164] width 82 height 29
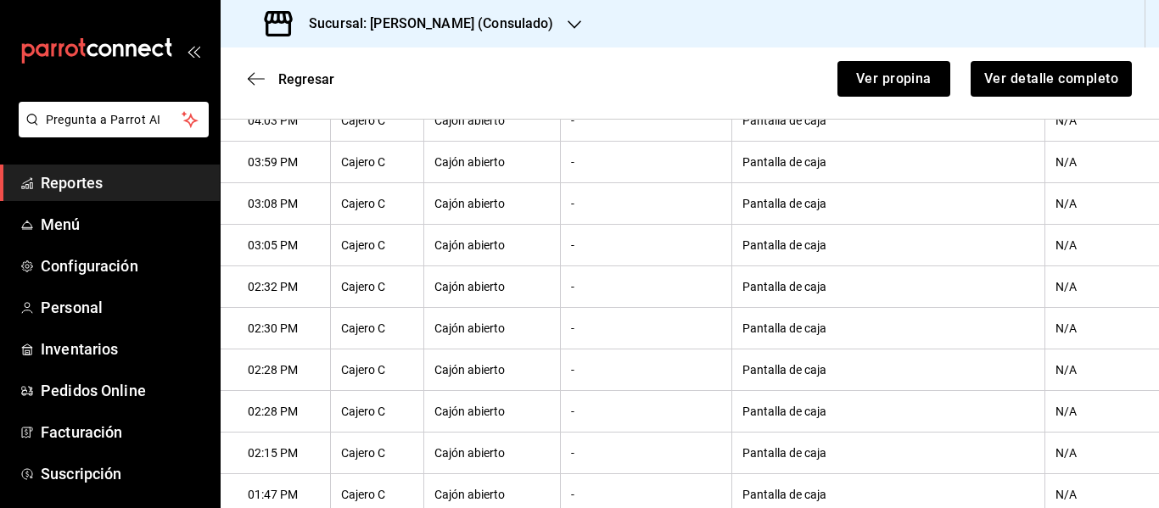
scroll to position [715, 0]
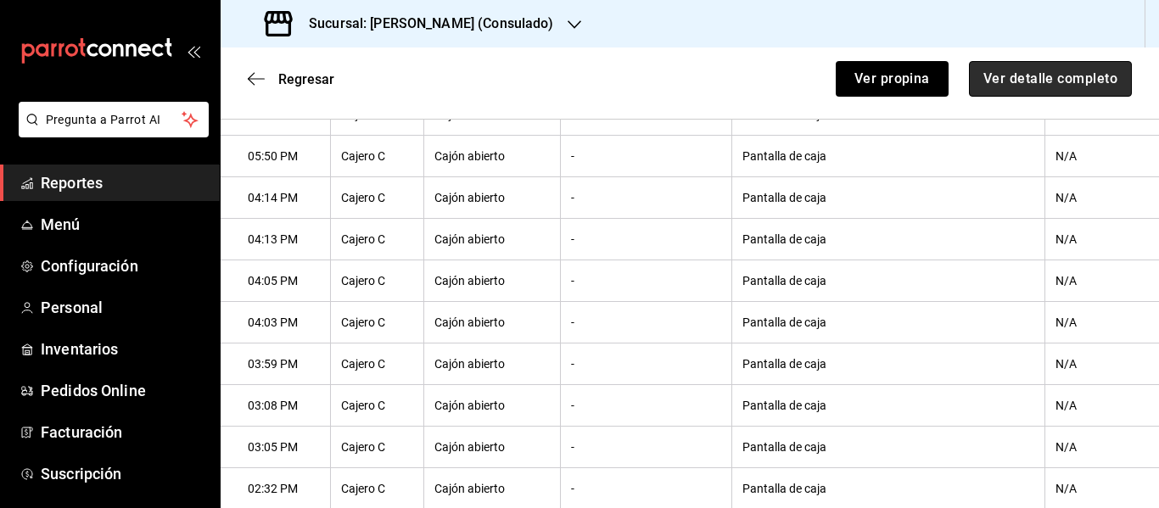
click at [1056, 75] on button "Ver detalle completo" at bounding box center [1050, 79] width 163 height 36
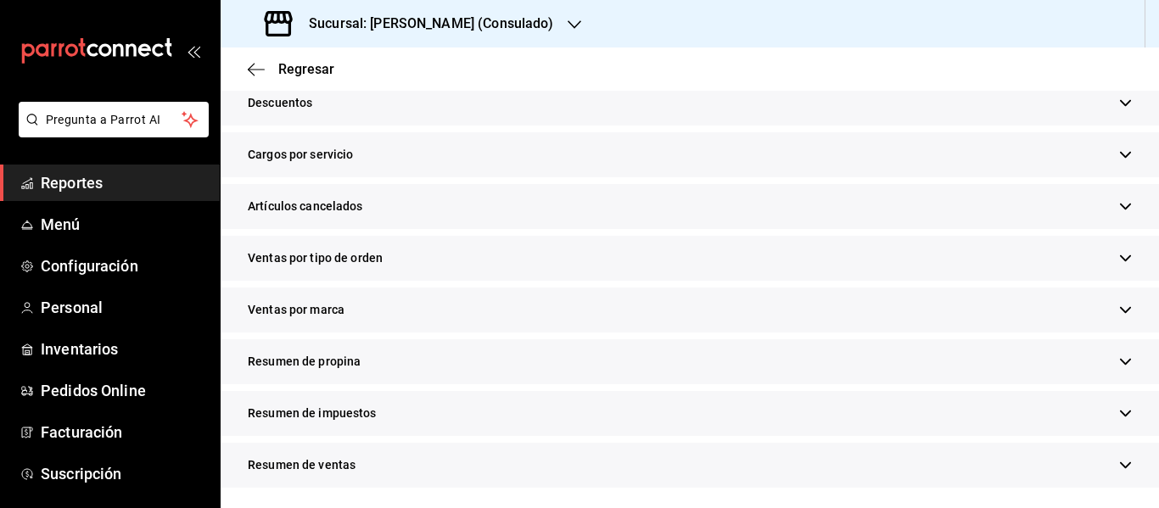
scroll to position [547, 0]
click at [315, 70] on span "Regresar" at bounding box center [306, 69] width 56 height 16
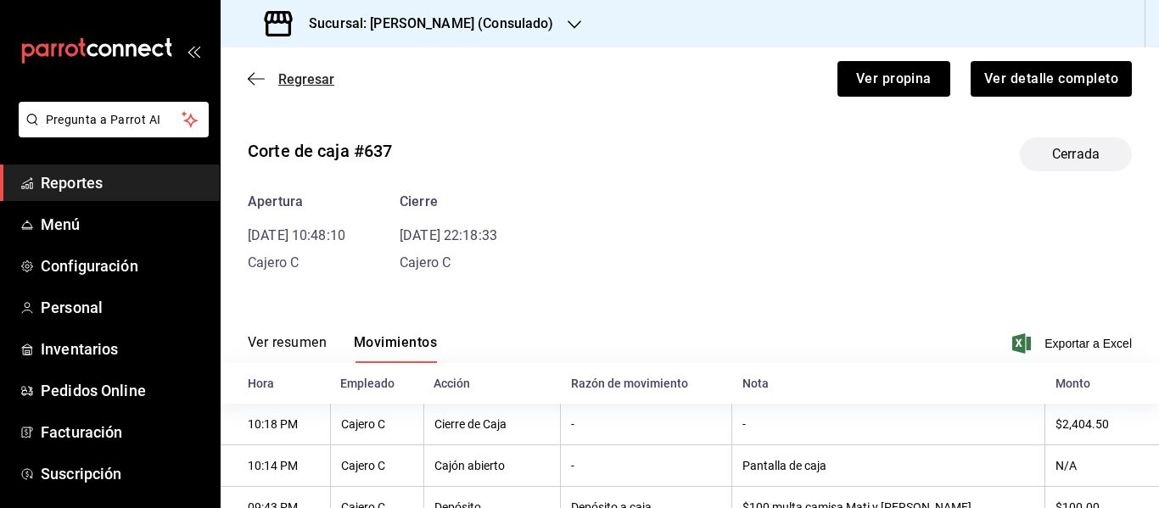
click at [315, 80] on span "Regresar" at bounding box center [306, 79] width 56 height 16
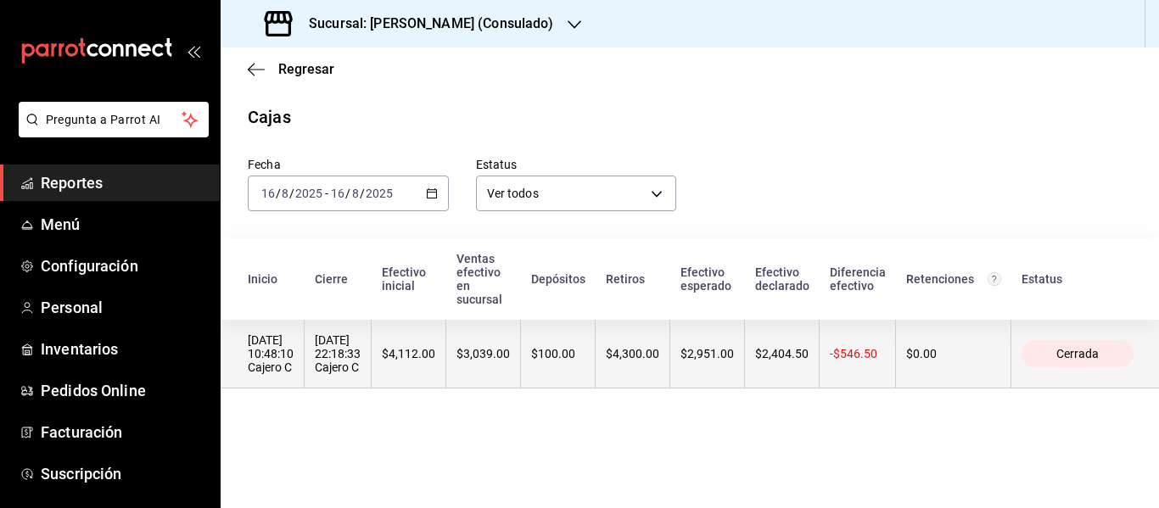
click at [723, 354] on div "$2,951.00" at bounding box center [706, 354] width 53 height 14
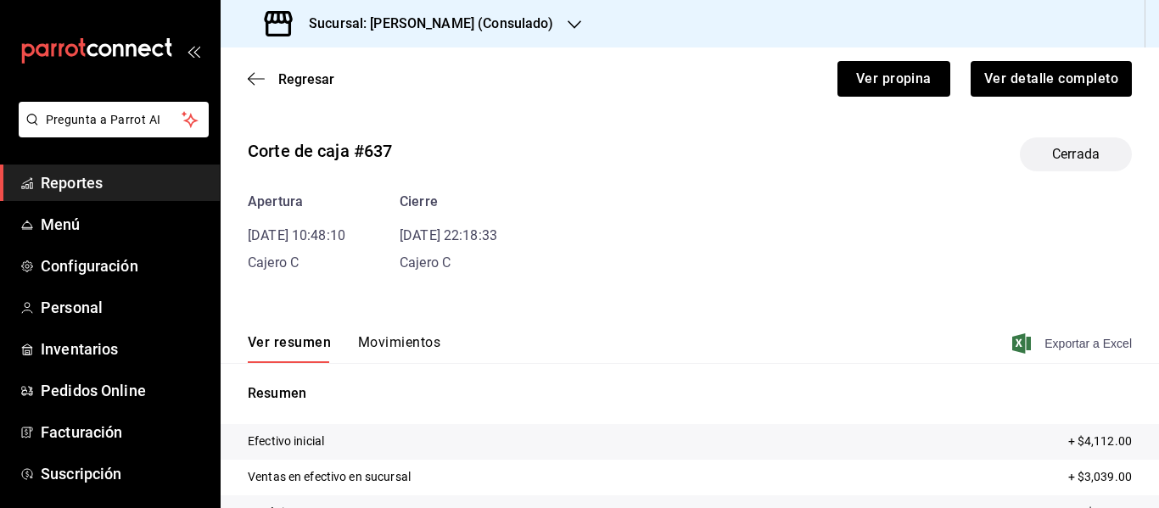
click at [1058, 343] on span "Exportar a Excel" at bounding box center [1073, 343] width 116 height 20
click at [297, 81] on span "Regresar" at bounding box center [306, 79] width 56 height 16
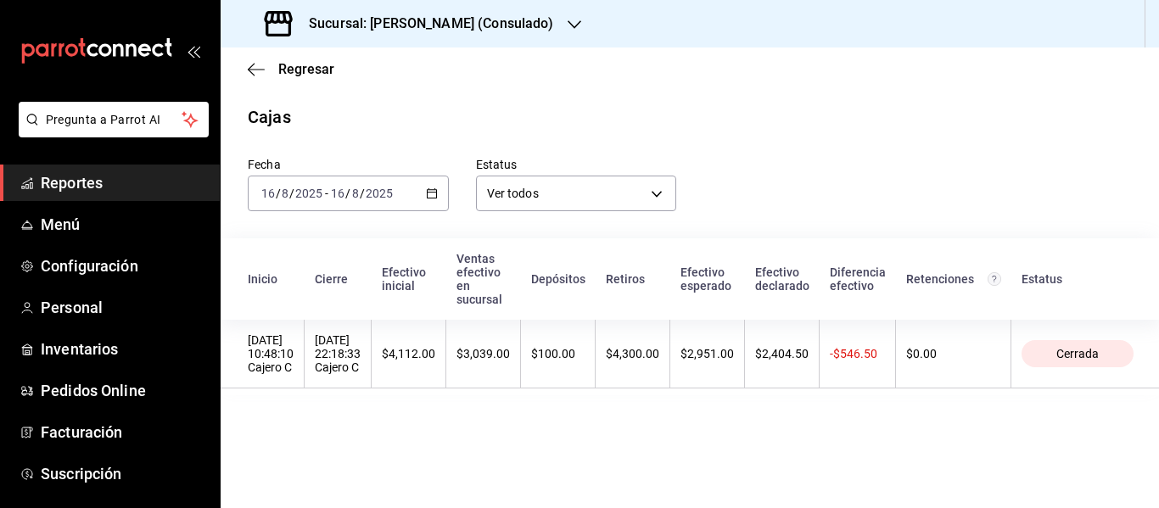
click at [360, 190] on span "/" at bounding box center [362, 194] width 5 height 14
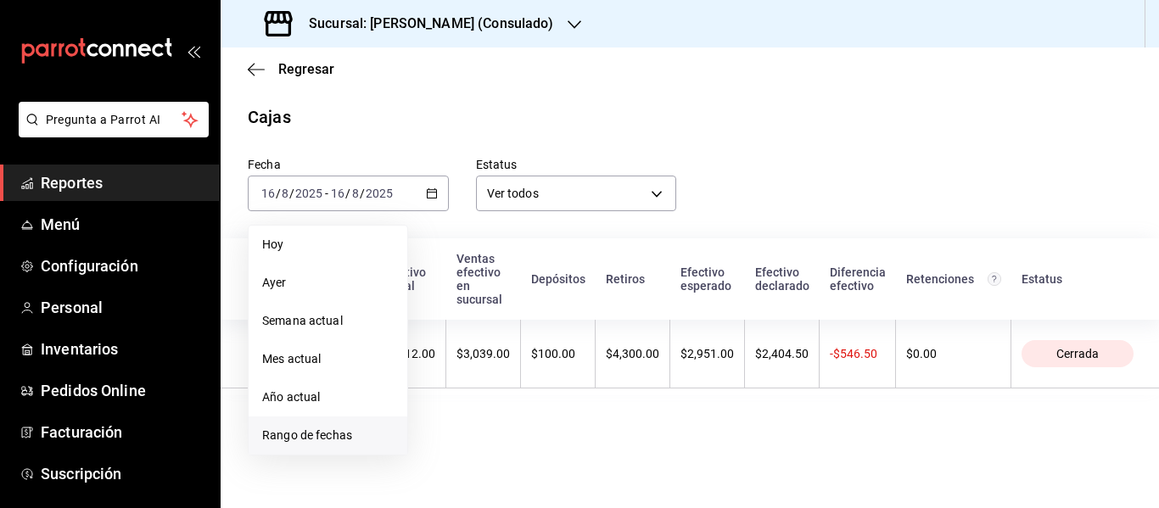
click at [332, 430] on span "Rango de fechas" at bounding box center [327, 436] width 131 height 18
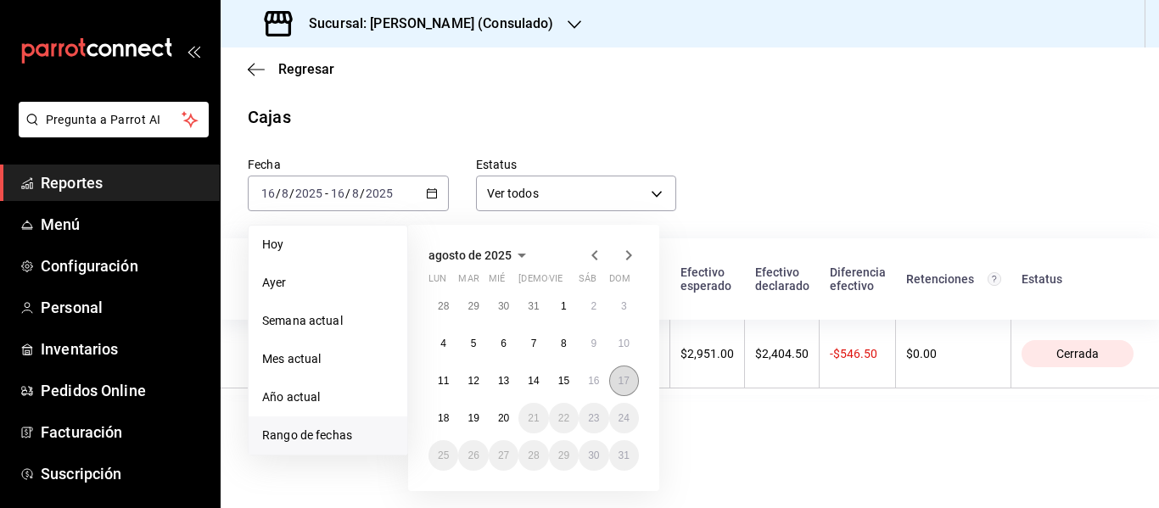
click at [622, 384] on abbr "17" at bounding box center [623, 381] width 11 height 12
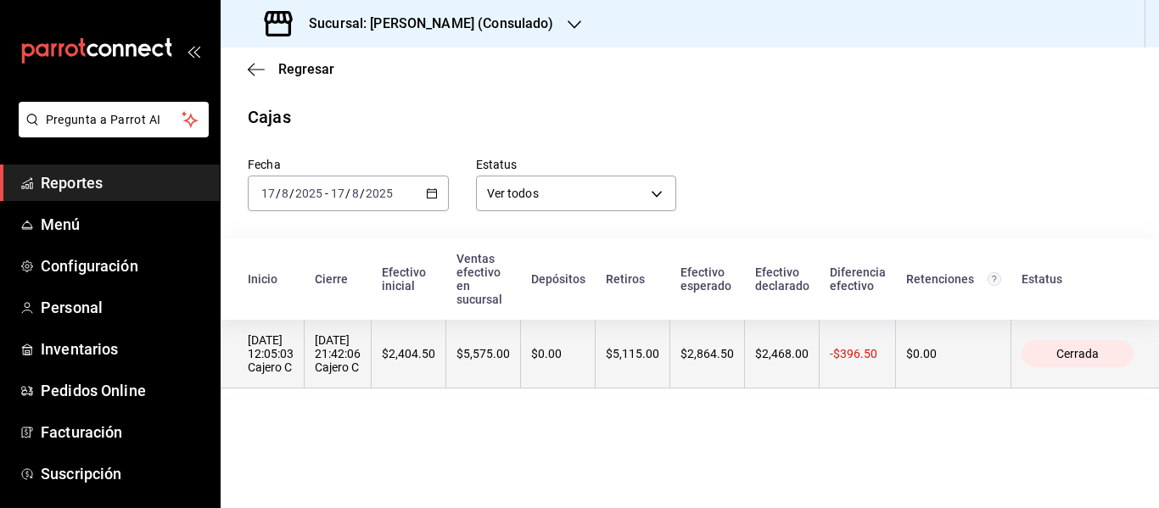
click at [798, 368] on th "$2,468.00" at bounding box center [782, 354] width 75 height 69
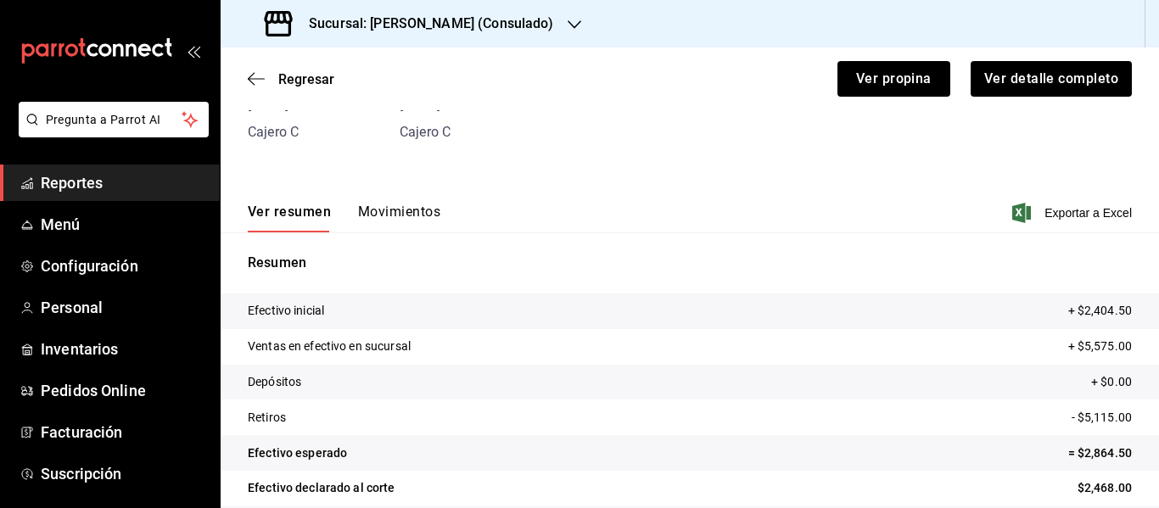
scroll to position [184, 0]
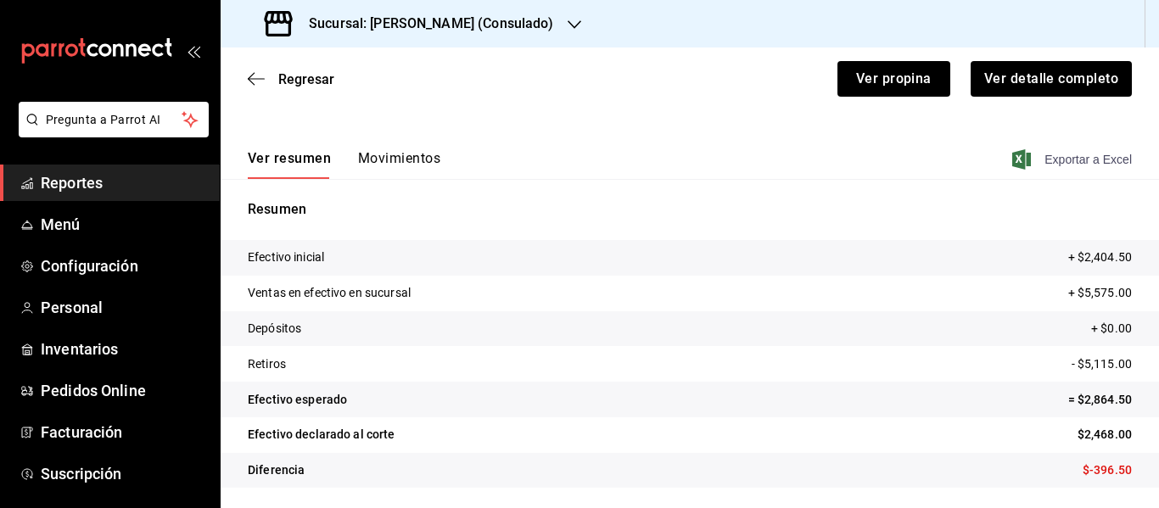
click at [1065, 157] on span "Exportar a Excel" at bounding box center [1073, 159] width 116 height 20
click at [407, 160] on button "Movimientos" at bounding box center [399, 164] width 82 height 29
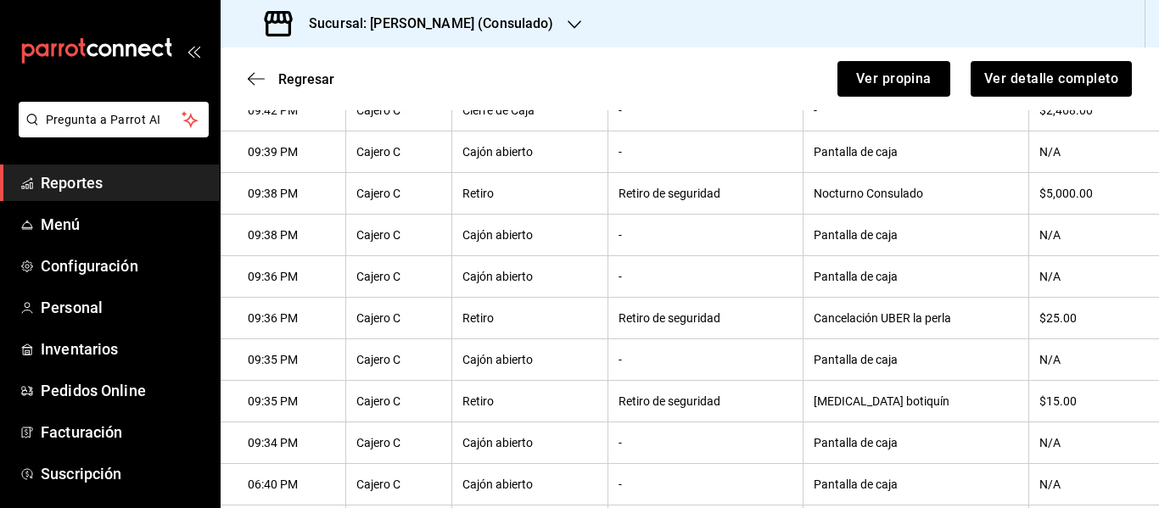
scroll to position [265, 0]
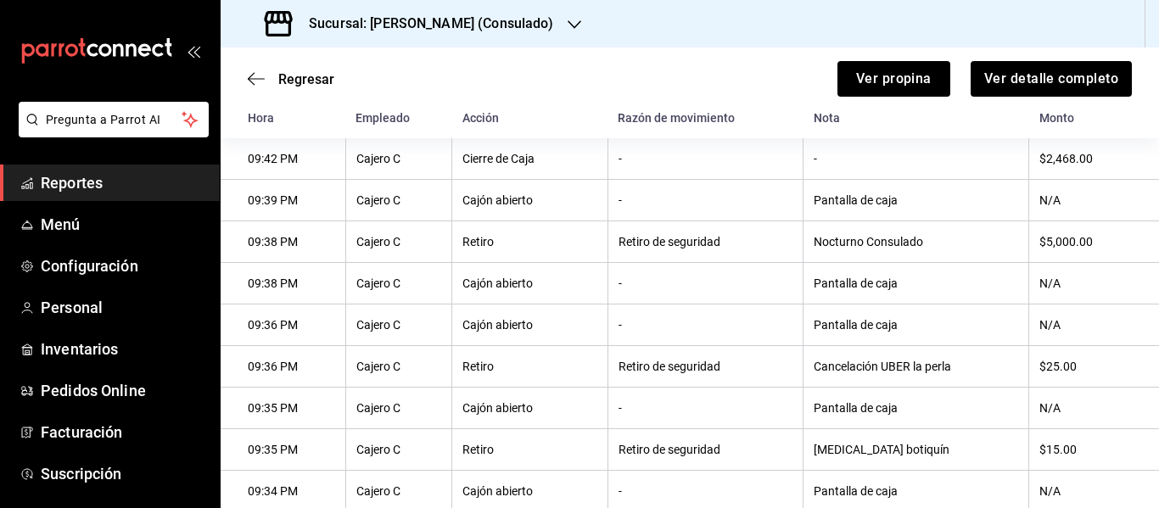
click at [333, 29] on h3 "Sucursal: Genki Poke (Consulado)" at bounding box center [424, 24] width 259 height 20
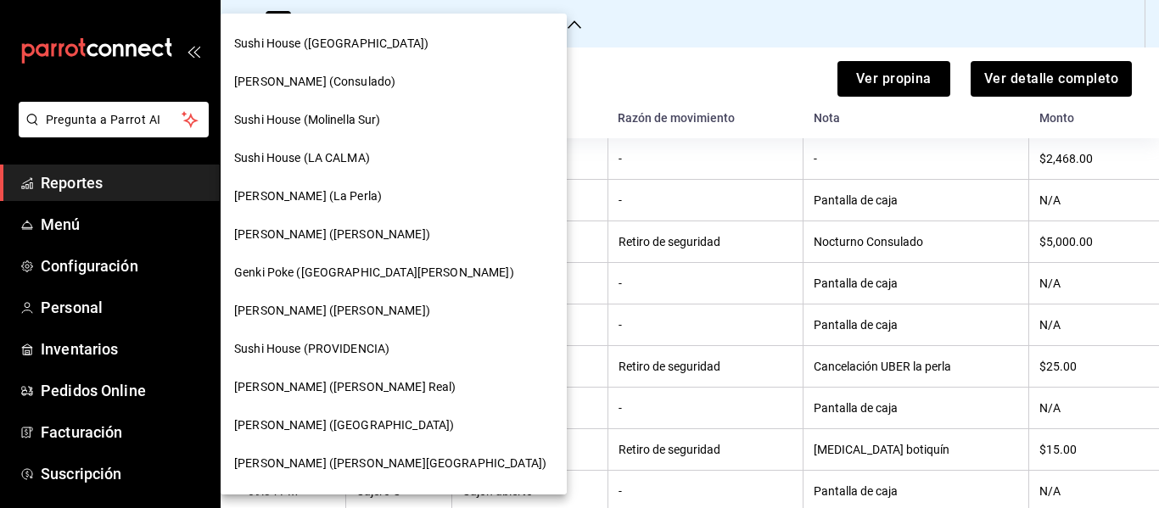
scroll to position [50, 0]
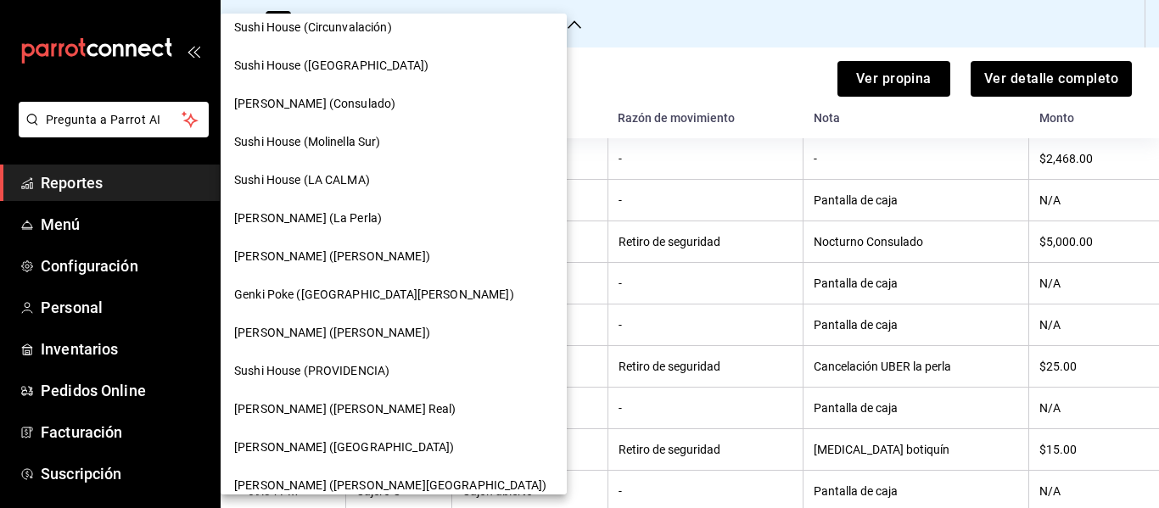
click at [332, 223] on span "Genki Poke (La Perla)" at bounding box center [308, 218] width 148 height 18
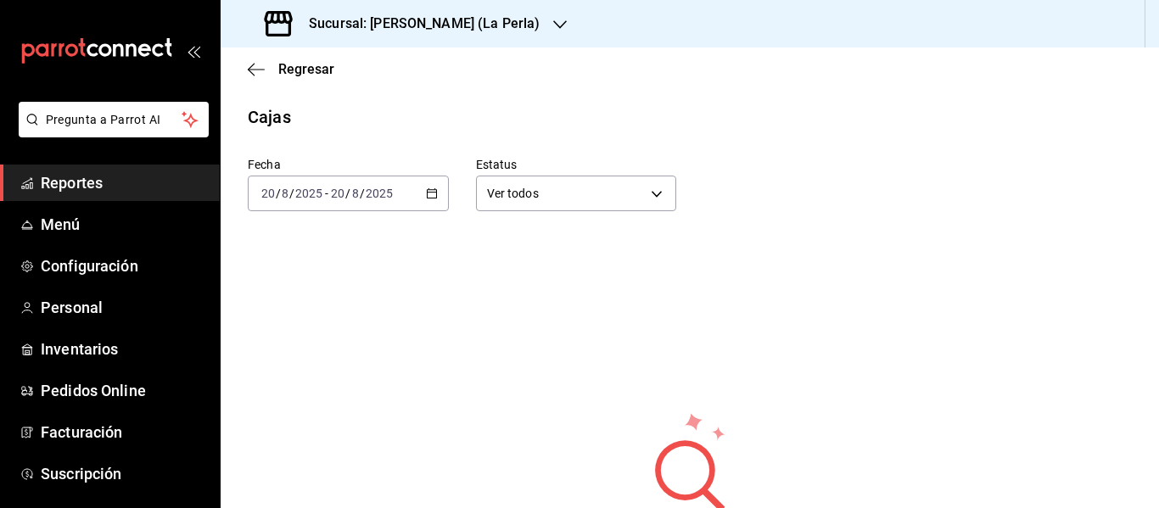
click at [404, 197] on div "2025-08-20 20 / 8 / 2025 - 2025-08-20 20 / 8 / 2025" at bounding box center [348, 194] width 201 height 36
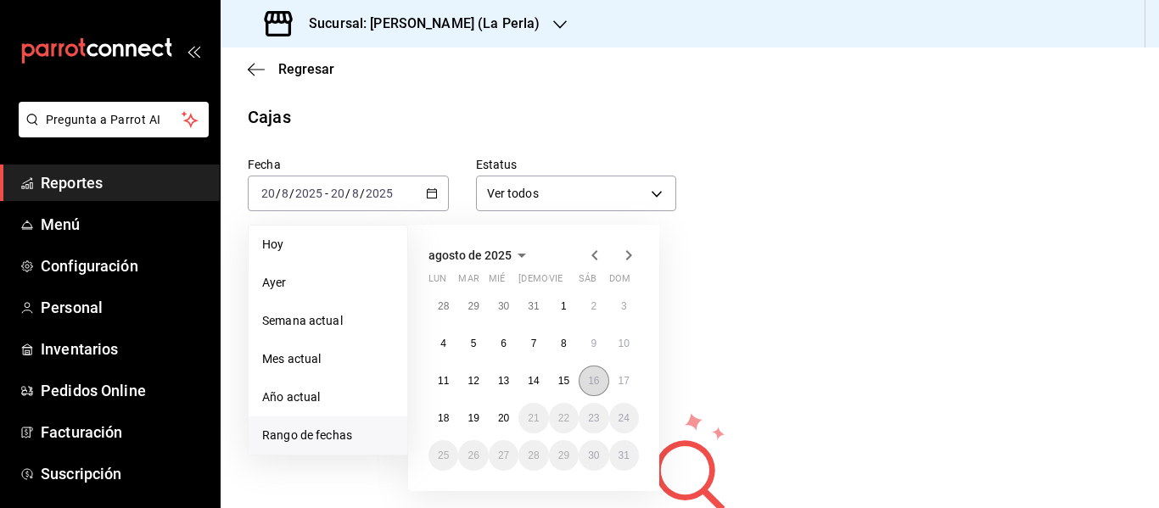
click at [595, 380] on abbr "16" at bounding box center [593, 381] width 11 height 12
click at [812, 374] on div "No hay información que mostrar Elige otra fecha para cargar la información." at bounding box center [689, 505] width 721 height 424
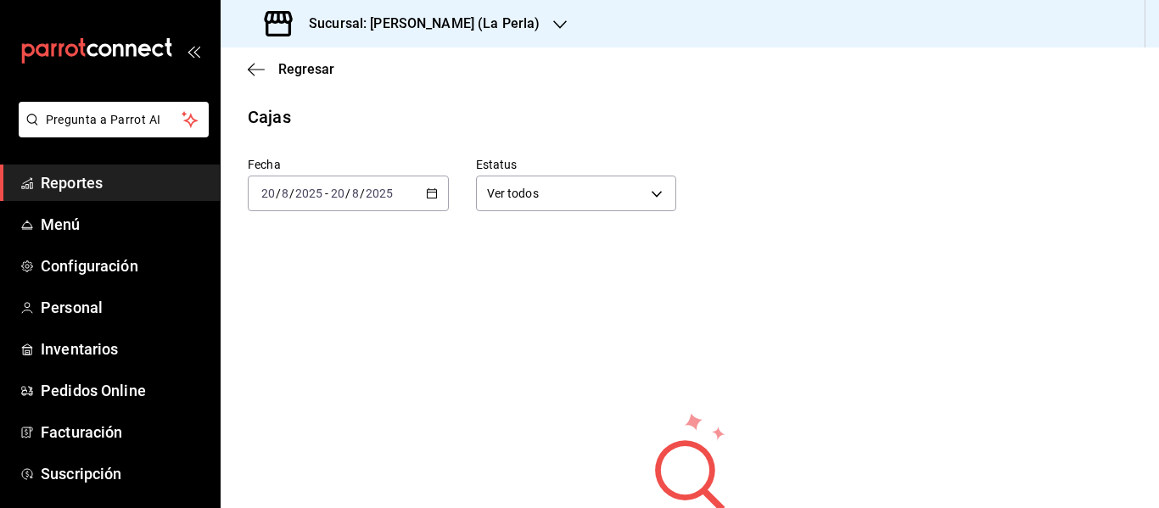
click at [331, 197] on input "20" at bounding box center [337, 194] width 15 height 14
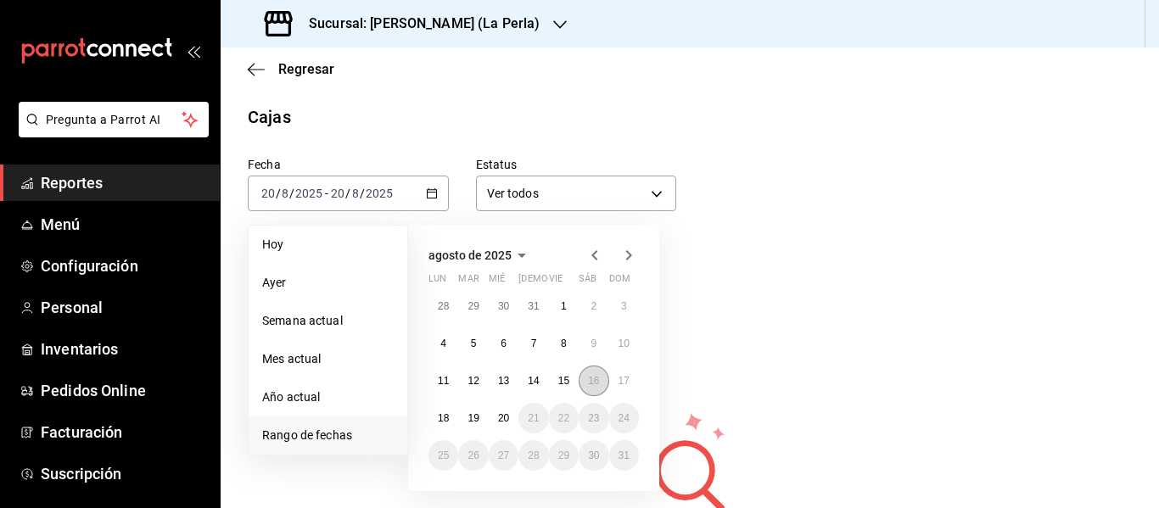
click at [591, 383] on abbr "16" at bounding box center [593, 381] width 11 height 12
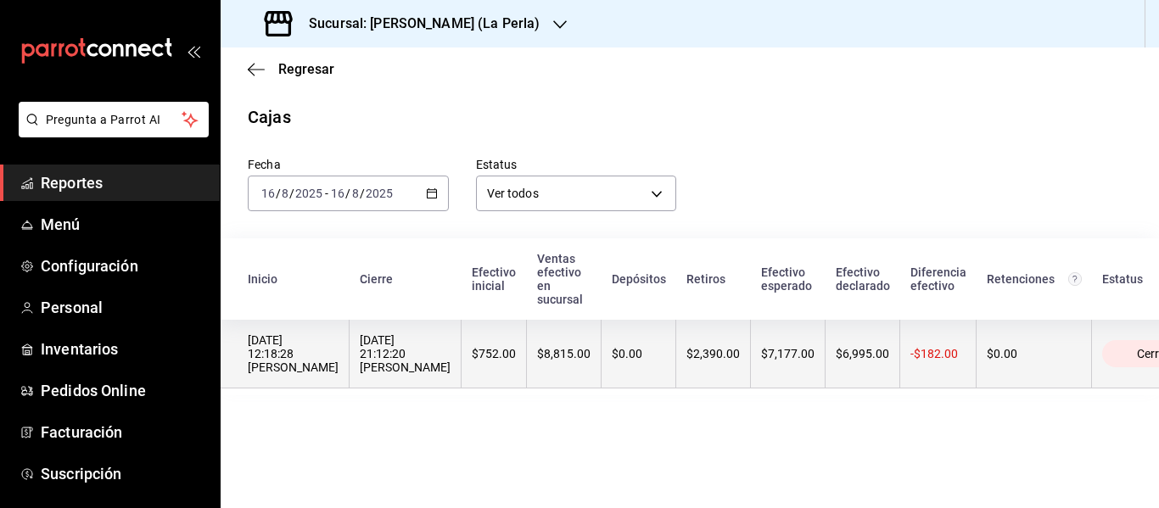
click at [691, 360] on div "$2,390.00" at bounding box center [712, 354] width 53 height 14
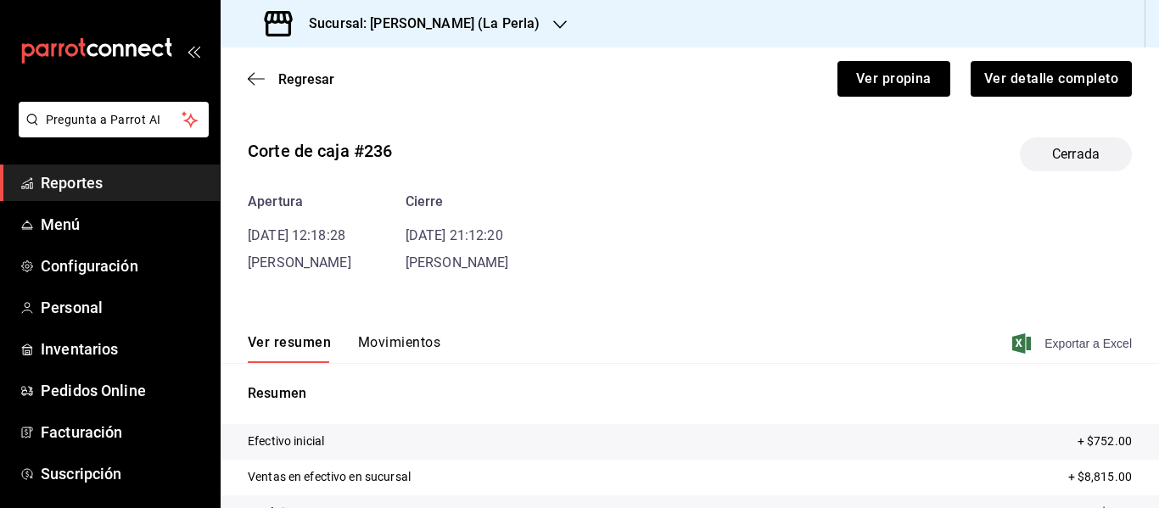
click at [1072, 347] on span "Exportar a Excel" at bounding box center [1073, 343] width 116 height 20
click at [407, 342] on button "Movimientos" at bounding box center [399, 348] width 82 height 29
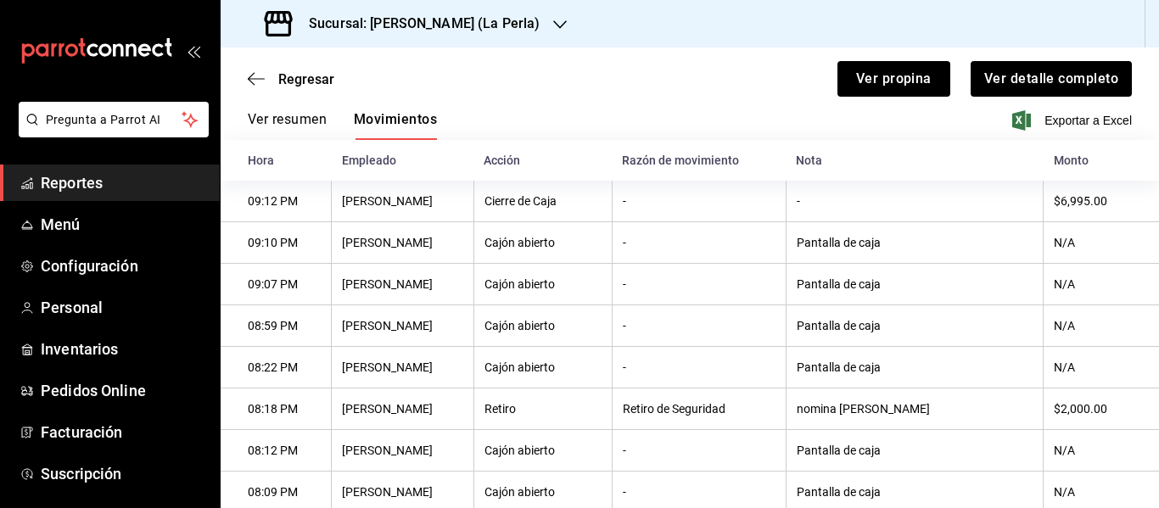
scroll to position [138, 0]
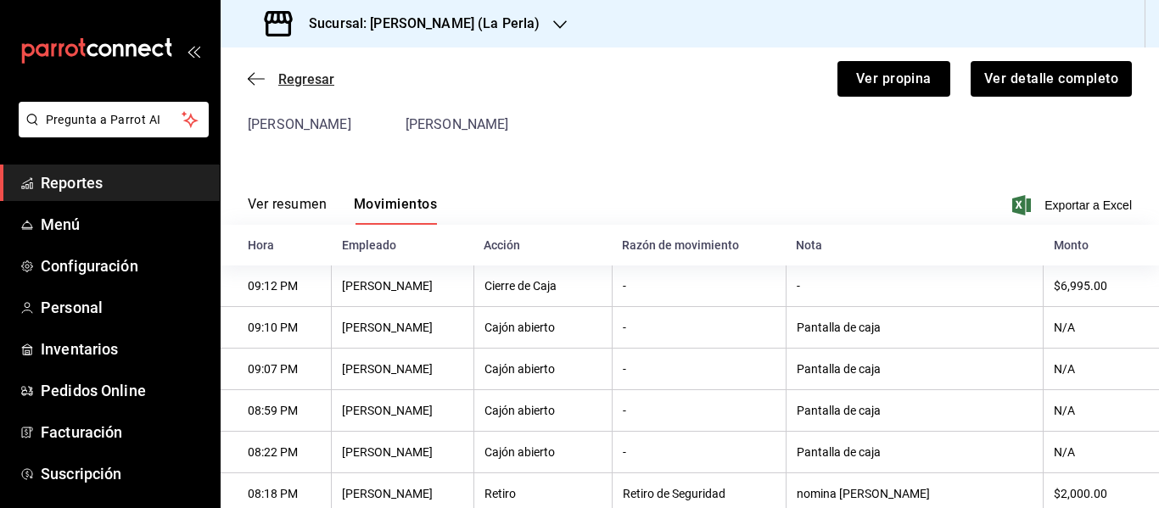
click at [297, 78] on span "Regresar" at bounding box center [306, 79] width 56 height 16
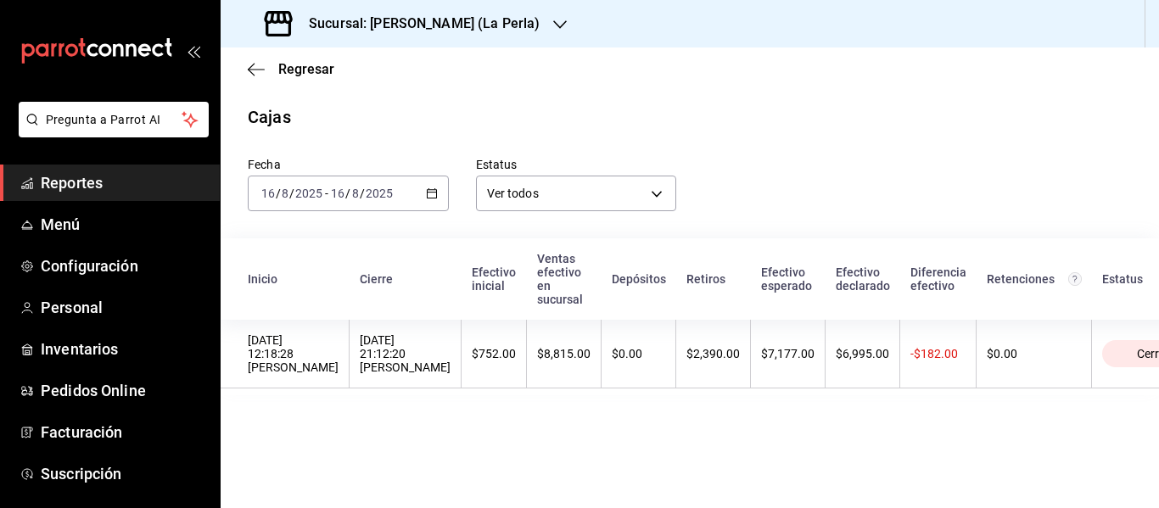
click at [375, 196] on input "2025" at bounding box center [379, 194] width 29 height 14
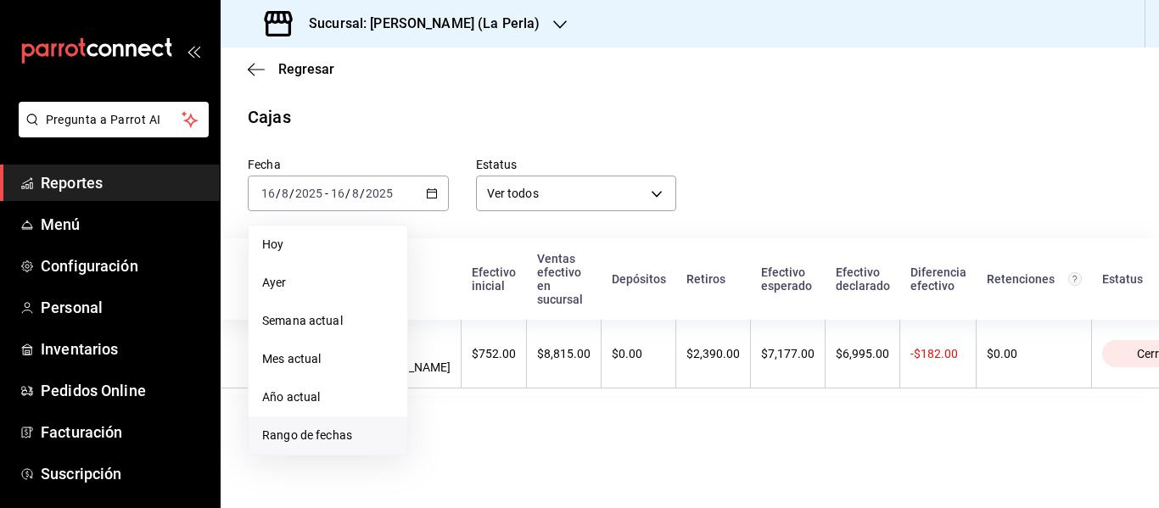
click at [328, 431] on span "Rango de fechas" at bounding box center [327, 436] width 131 height 18
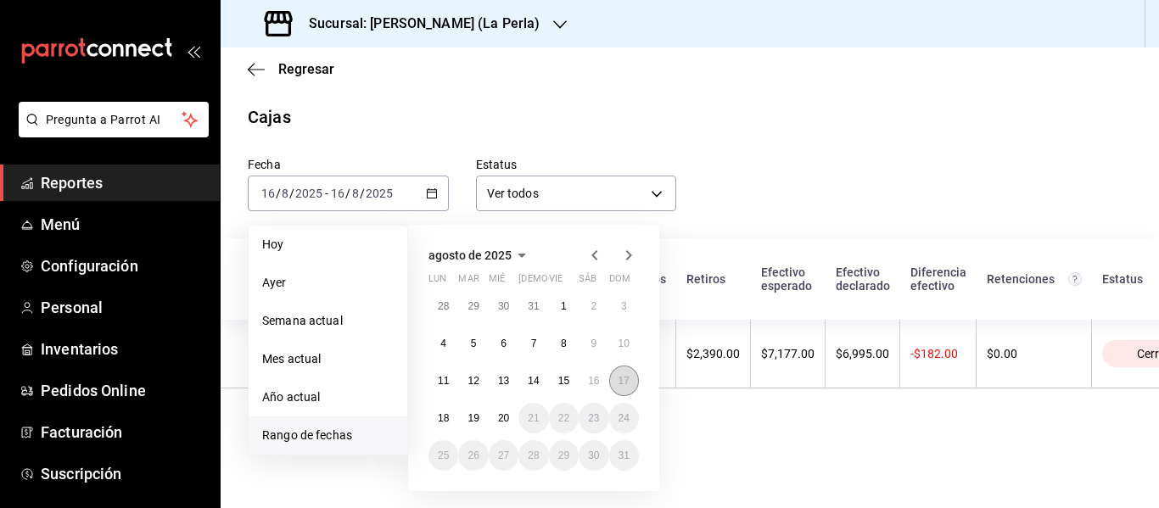
click at [626, 377] on abbr "17" at bounding box center [623, 381] width 11 height 12
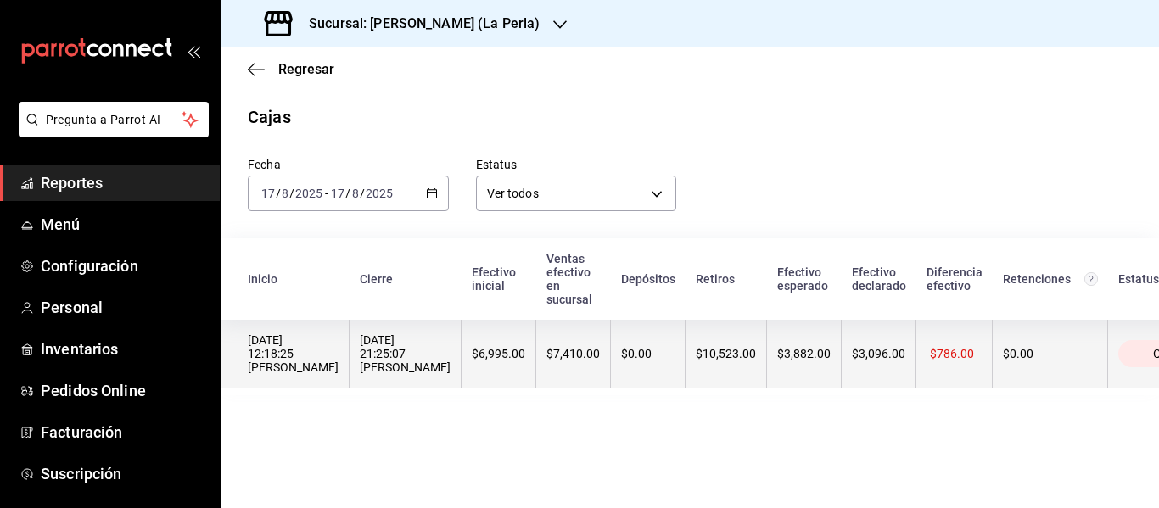
click at [852, 360] on div "$3,096.00" at bounding box center [878, 354] width 53 height 14
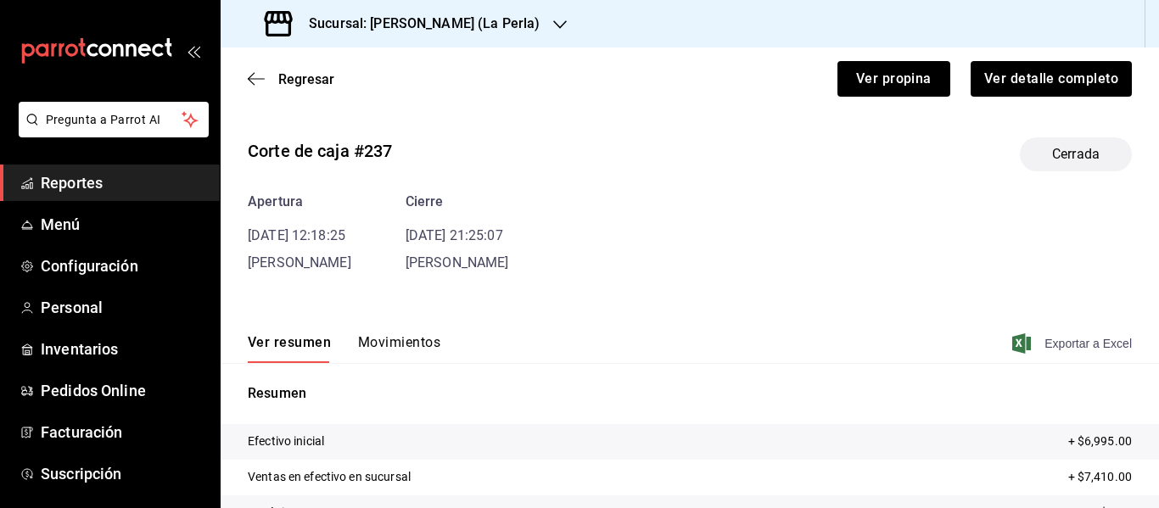
click at [1049, 346] on span "Exportar a Excel" at bounding box center [1073, 343] width 116 height 20
click at [405, 343] on button "Movimientos" at bounding box center [399, 348] width 82 height 29
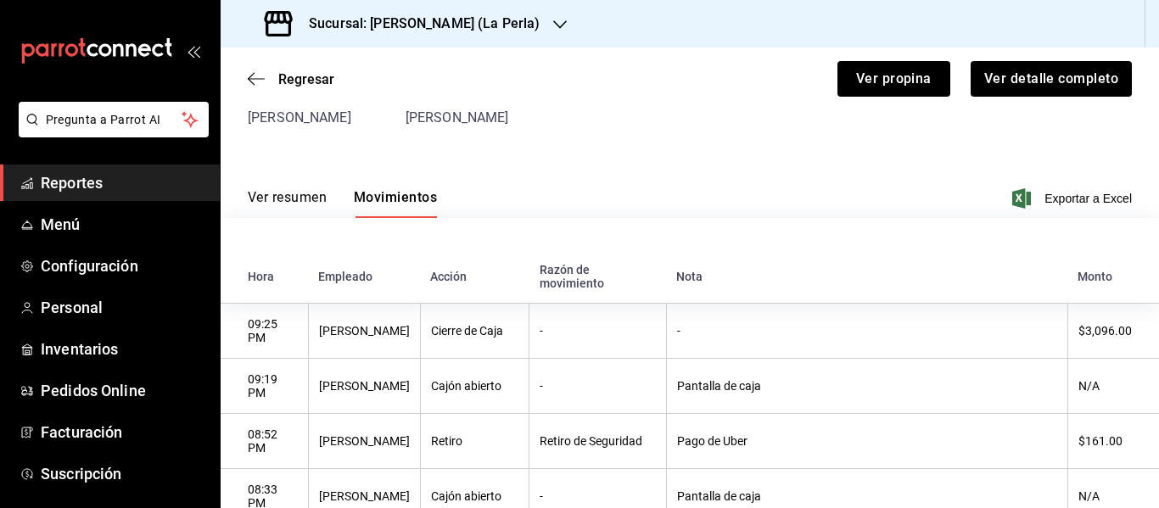
scroll to position [138, 0]
